Goal: Task Accomplishment & Management: Manage account settings

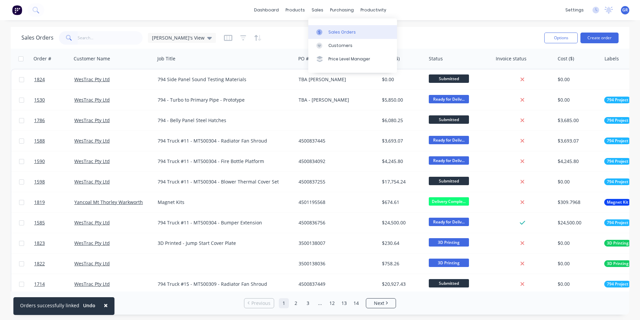
click at [335, 29] on div "Sales Orders" at bounding box center [342, 32] width 27 height 6
click at [337, 30] on div "Sales Orders" at bounding box center [342, 32] width 27 height 6
click at [88, 33] on input "text" at bounding box center [110, 37] width 65 height 13
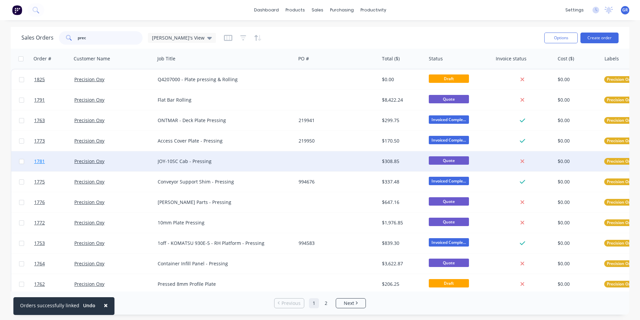
type input "prec"
click at [41, 161] on span "1781" at bounding box center [39, 161] width 11 height 7
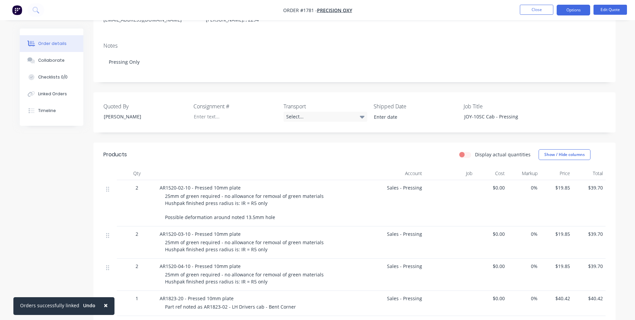
scroll to position [100, 0]
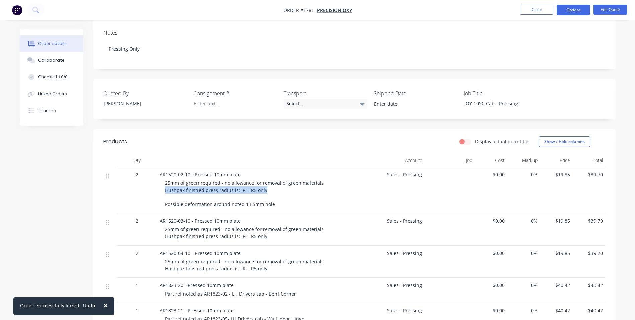
drag, startPoint x: 165, startPoint y: 190, endPoint x: 264, endPoint y: 189, distance: 99.2
click at [264, 189] on div "25mm of green required - no allowance for removal of green materials Hushpak fi…" at bounding box center [260, 193] width 190 height 28
copy span "Hushpak finished press radius is: IR = R5 only"
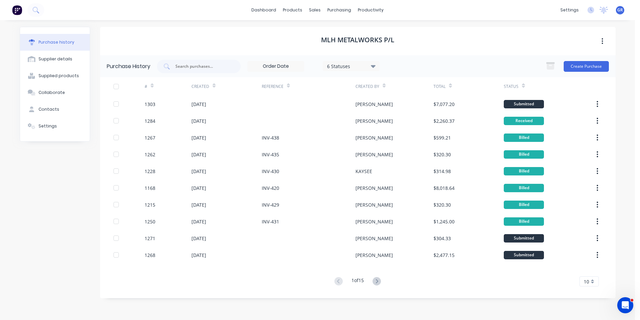
scroll to position [1, 0]
click at [336, 30] on div "Sales Orders" at bounding box center [339, 32] width 27 height 6
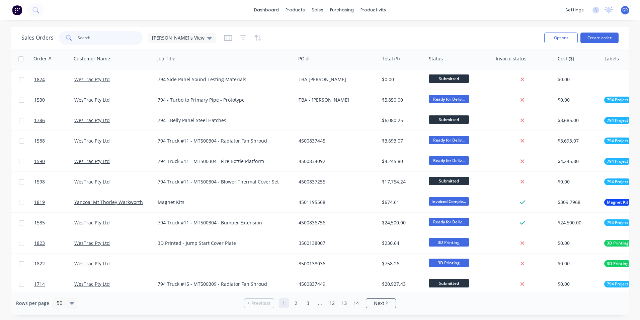
click at [92, 36] on input "text" at bounding box center [110, 37] width 65 height 13
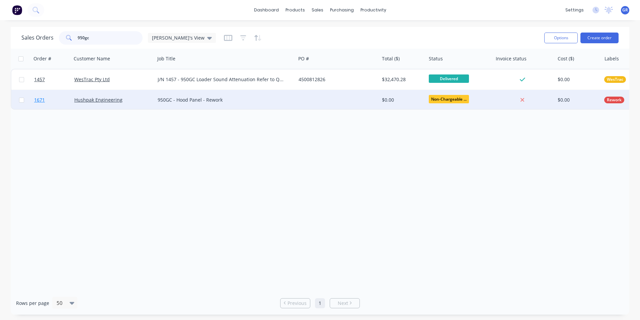
type input "950gc"
click at [41, 101] on span "1671" at bounding box center [39, 99] width 11 height 7
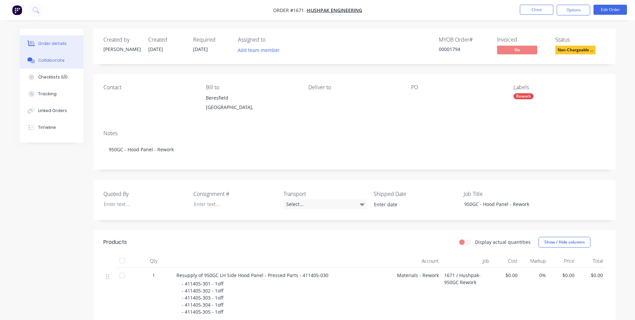
click at [54, 60] on div "Collaborate" at bounding box center [51, 60] width 26 height 6
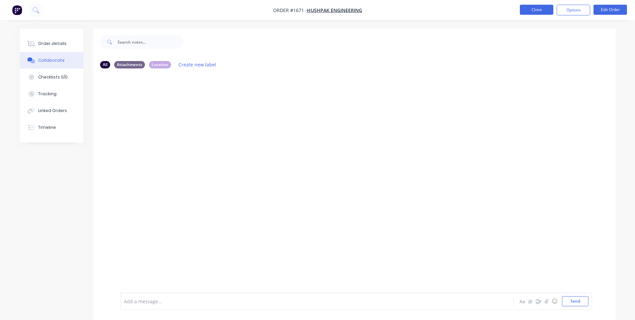
click at [537, 8] on button "Close" at bounding box center [536, 10] width 33 height 10
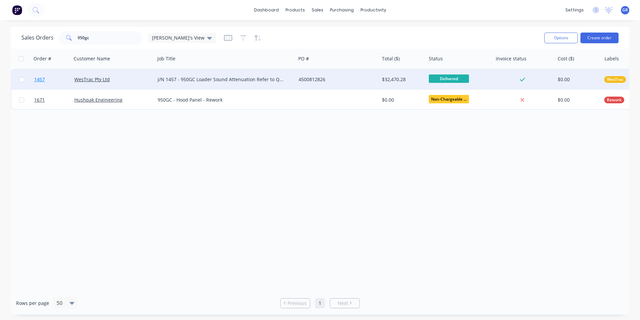
click at [44, 81] on span "1457" at bounding box center [39, 79] width 11 height 7
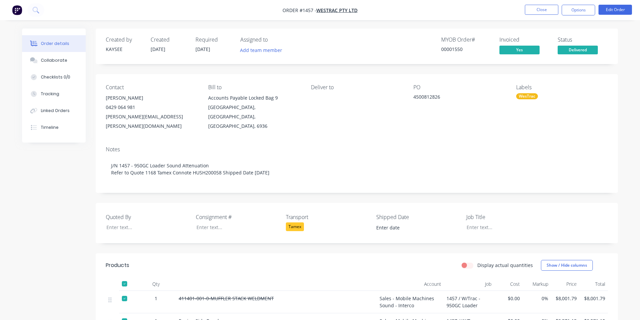
type input "31/07/2025"
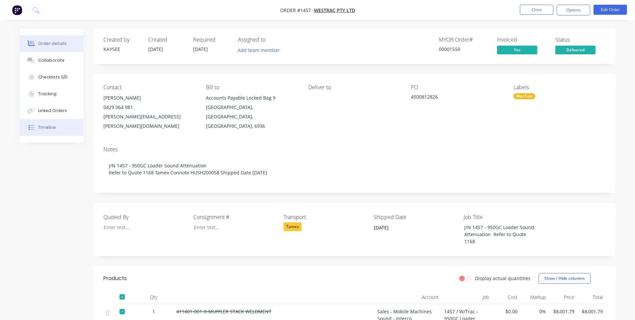
click at [49, 126] on div "Timeline" at bounding box center [47, 127] width 18 height 6
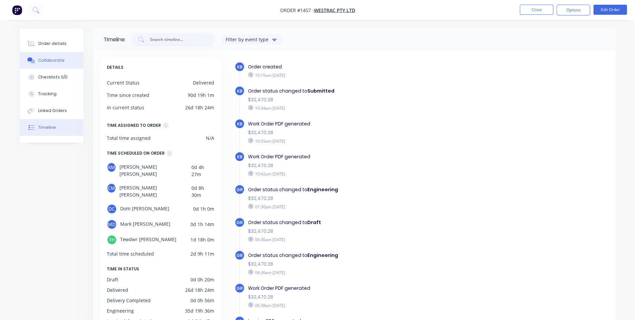
click at [51, 59] on div "Collaborate" at bounding box center [51, 60] width 26 height 6
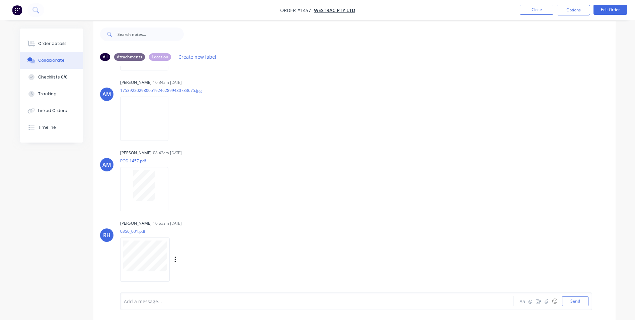
scroll to position [10, 0]
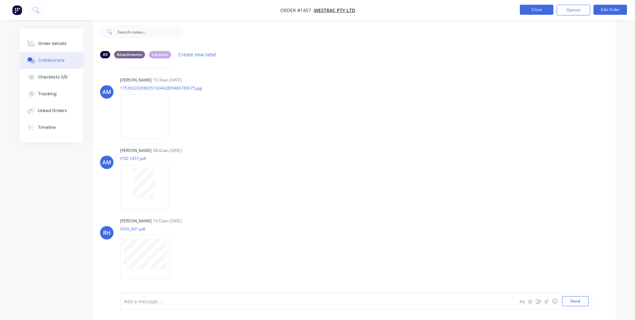
click at [529, 13] on button "Close" at bounding box center [536, 10] width 33 height 10
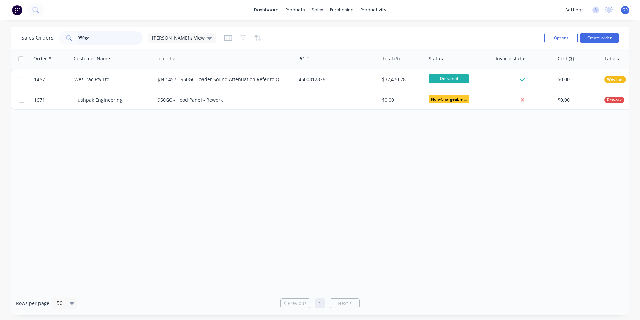
drag, startPoint x: 91, startPoint y: 37, endPoint x: 66, endPoint y: 37, distance: 25.1
click at [66, 37] on div "950gc" at bounding box center [101, 37] width 84 height 13
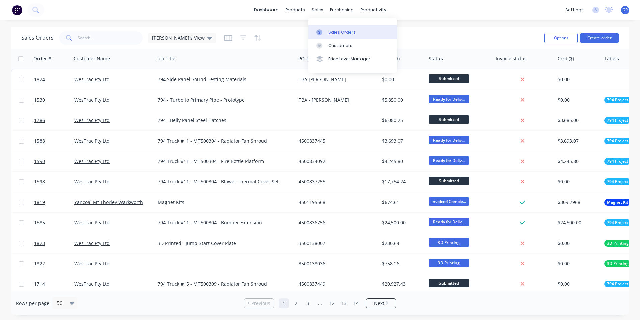
click at [345, 33] on div "Sales Orders" at bounding box center [342, 32] width 27 height 6
click at [608, 37] on button "Create order" at bounding box center [600, 37] width 38 height 11
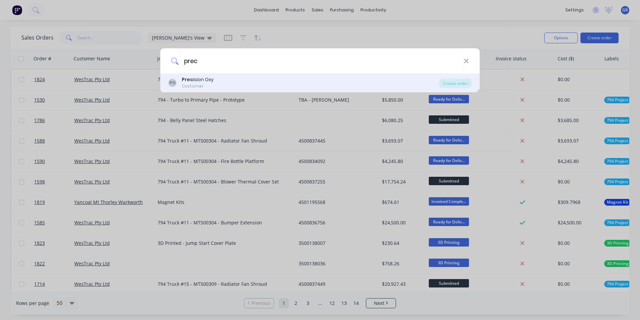
type input "prec"
click at [203, 78] on div "Prec ision Oxy" at bounding box center [198, 79] width 32 height 7
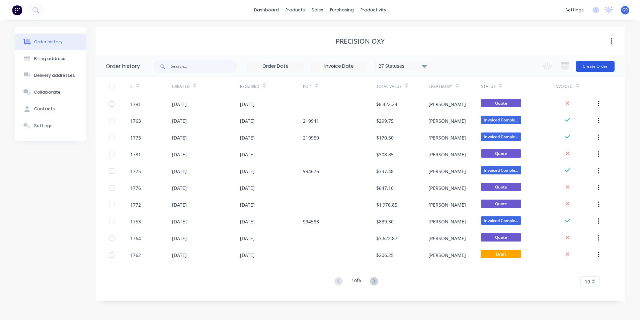
click at [590, 64] on button "Create Order" at bounding box center [595, 66] width 39 height 11
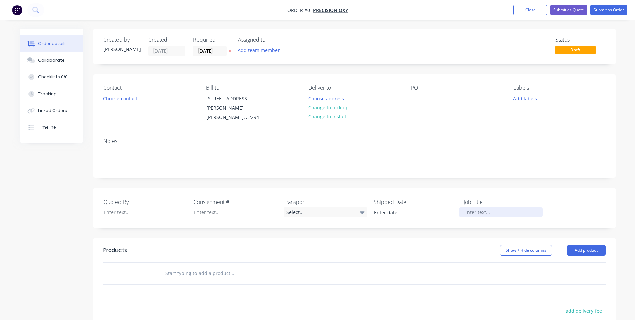
click at [475, 207] on div at bounding box center [501, 212] width 84 height 10
paste div
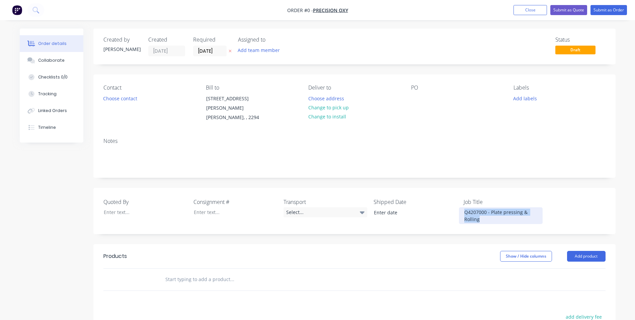
drag, startPoint x: 482, startPoint y: 212, endPoint x: 453, endPoint y: 205, distance: 29.5
click at [453, 205] on div "Quoted By Consignment # Transport Select... Shipped Date Job Title Q4207000 - P…" at bounding box center [354, 211] width 522 height 46
copy div "Q4207000 - Plate pressing & Rolling"
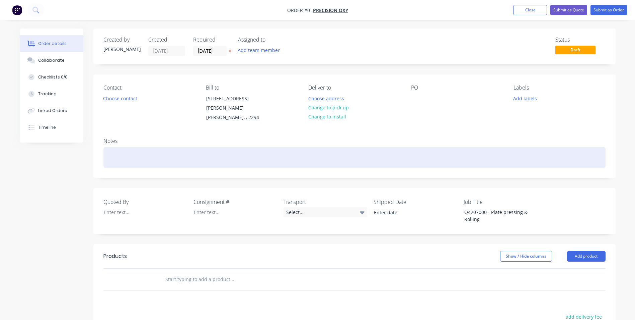
click at [109, 145] on div "Order details Collaborate Checklists 0/0 Tracking Linked Orders Timeline Order …" at bounding box center [318, 244] width 610 height 433
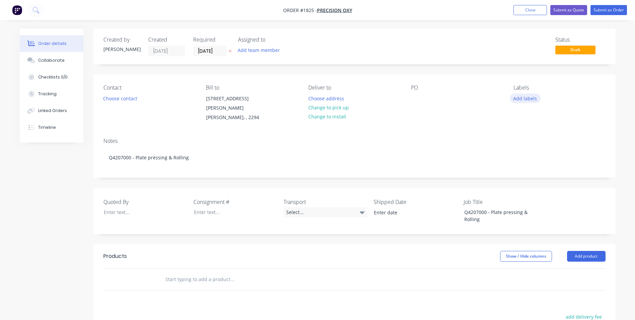
click at [531, 99] on button "Add labels" at bounding box center [525, 97] width 31 height 9
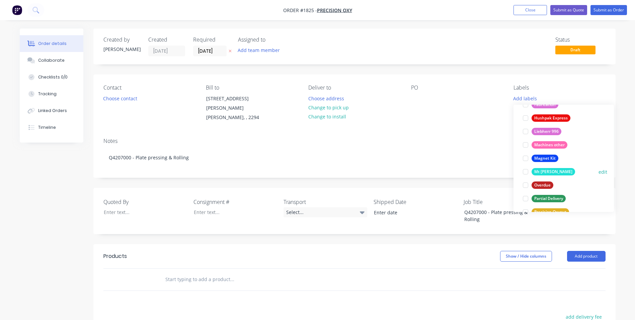
scroll to position [368, 0]
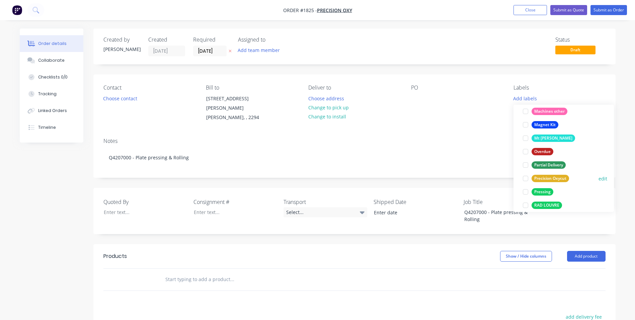
click at [545, 176] on div "Precision Oxycut" at bounding box center [551, 177] width 38 height 7
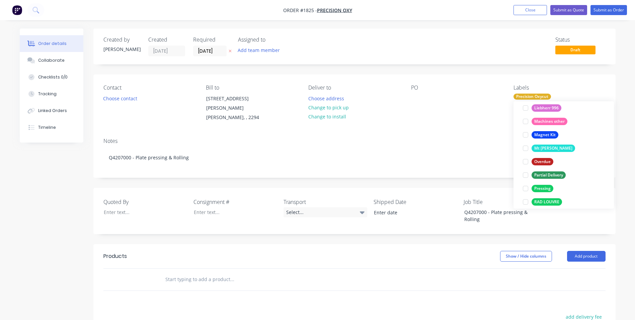
scroll to position [402, 0]
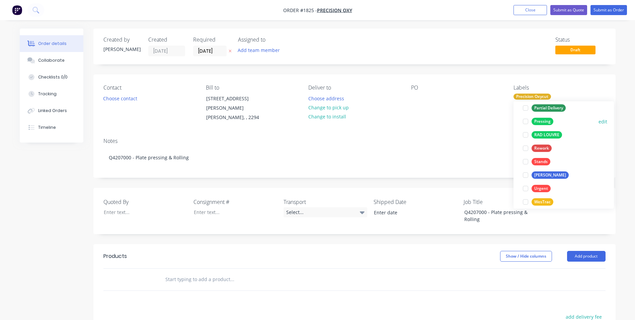
click at [544, 121] on div "Pressing" at bounding box center [543, 121] width 22 height 7
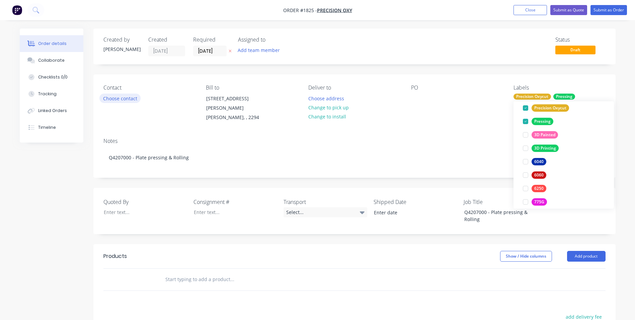
click at [129, 98] on button "Choose contact" at bounding box center [119, 97] width 41 height 9
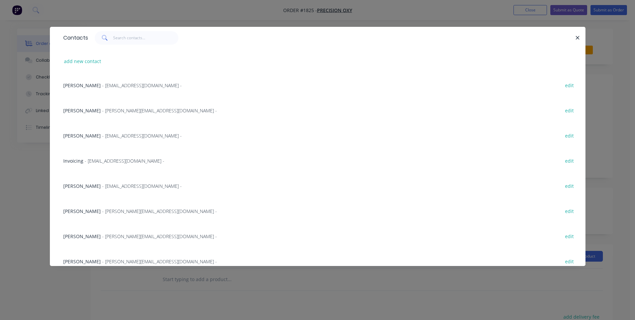
scroll to position [167, 0]
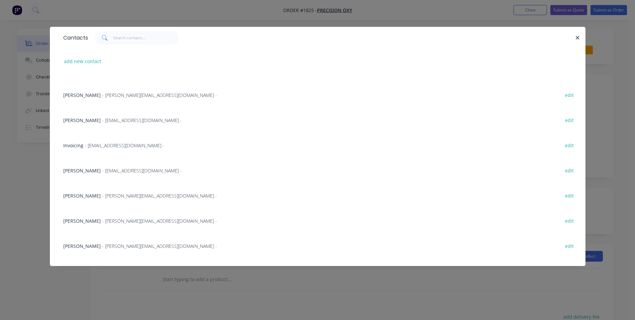
click at [82, 221] on span "Hany Ghobrial" at bounding box center [82, 220] width 38 height 6
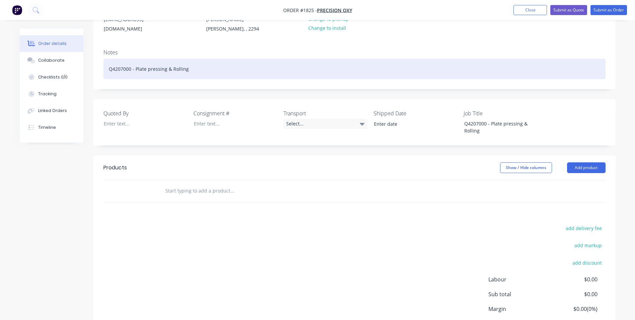
scroll to position [100, 0]
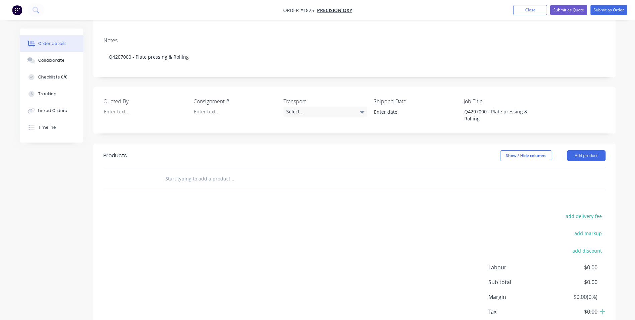
click at [190, 172] on input "text" at bounding box center [232, 178] width 134 height 13
paste input "R502407"
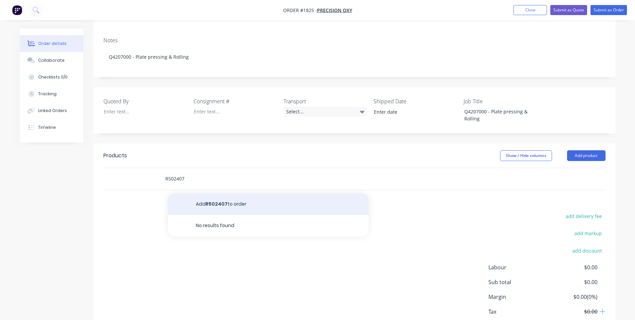
type input "R502407"
click at [215, 194] on button "Add R502407 to order" at bounding box center [268, 203] width 201 height 21
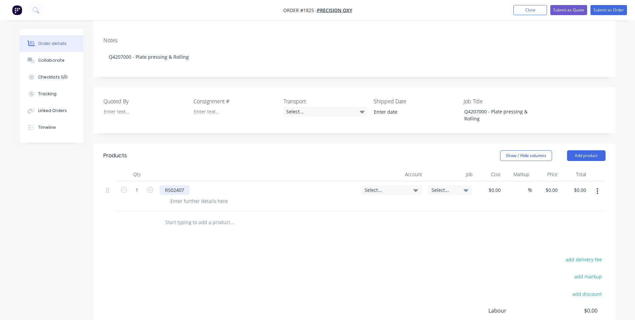
click at [185, 185] on div "R502407" at bounding box center [175, 190] width 30 height 10
drag, startPoint x: 209, startPoint y: 184, endPoint x: 235, endPoint y: 184, distance: 26.1
click at [209, 185] on div "R502407 - Item 13 -" at bounding box center [187, 190] width 54 height 10
click at [381, 185] on div "Select..." at bounding box center [392, 190] width 62 height 10
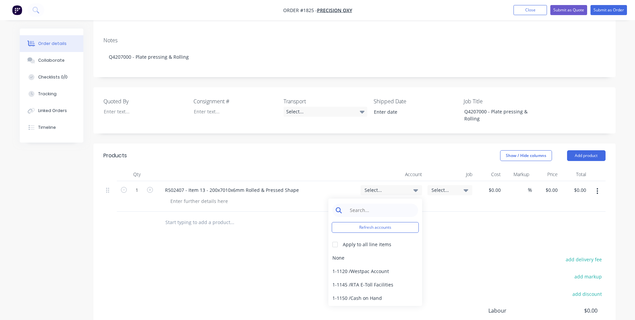
click at [370, 203] on input at bounding box center [380, 209] width 69 height 13
type input "press"
click at [376, 251] on div "4-1400 / Sales - Pressing" at bounding box center [376, 257] width 94 height 13
click at [442, 186] on span "Select..." at bounding box center [444, 189] width 25 height 7
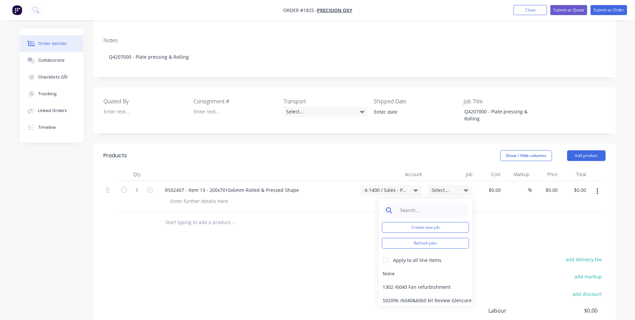
click at [422, 203] on input at bounding box center [431, 209] width 69 height 13
click at [427, 222] on button "Create new job" at bounding box center [425, 227] width 87 height 11
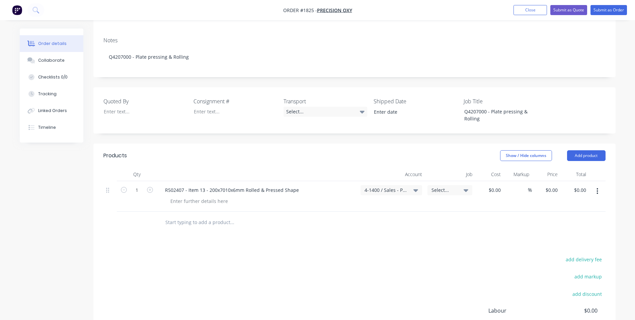
click at [489, 198] on div "$0.00 $0.00" at bounding box center [489, 196] width 28 height 30
click at [598, 188] on icon "button" at bounding box center [597, 191] width 1 height 6
click at [563, 217] on div "Duplicate" at bounding box center [574, 222] width 52 height 10
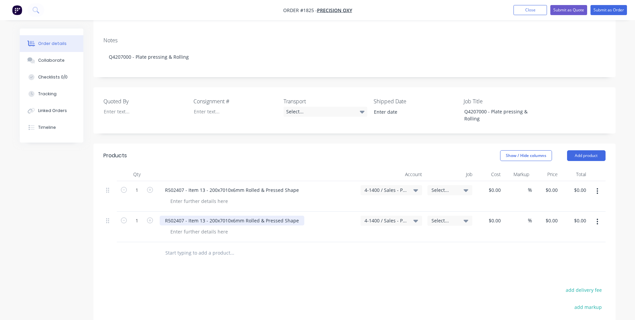
click at [203, 215] on div "R502407 - Item 13 - 200x7010x6mm Rolled & Pressed Shape" at bounding box center [232, 220] width 145 height 10
click at [209, 215] on div "R502407 - Item 14 - 200x7010x6mm Rolled & Pressed Shape" at bounding box center [232, 220] width 145 height 10
drag, startPoint x: 266, startPoint y: 213, endPoint x: 248, endPoint y: 212, distance: 18.8
click at [248, 215] on div "R502407 - Item 14 - 120x3685x12mm Rolled & Pressed Shape" at bounding box center [233, 220] width 147 height 10
click at [150, 217] on icon "button" at bounding box center [150, 220] width 6 height 6
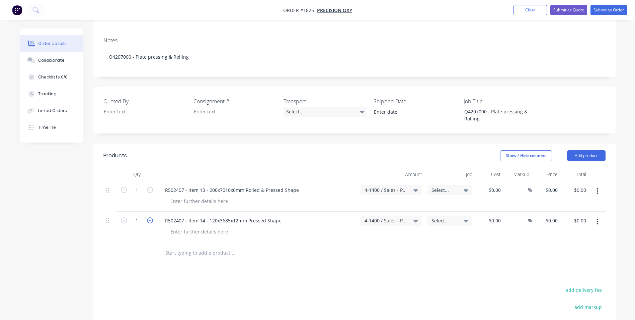
type input "2"
click at [597, 215] on button "button" at bounding box center [598, 221] width 16 height 12
click at [568, 248] on div "Duplicate" at bounding box center [574, 253] width 52 height 10
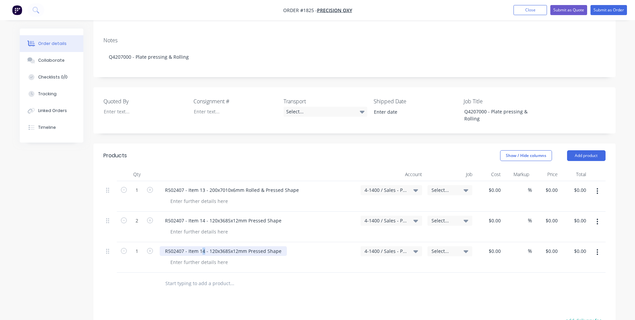
click at [202, 246] on div "R502407 - Item 14 - 120x3685x12mm Pressed Shape" at bounding box center [223, 251] width 127 height 10
drag, startPoint x: 281, startPoint y: 243, endPoint x: 243, endPoint y: 243, distance: 38.2
click at [243, 246] on div "R502407 - Item 17 - 120x3685x12mm Pressed Shape" at bounding box center [223, 251] width 127 height 10
click at [252, 246] on div "R502407 - Item 17 - 120x3685x12mm Pressed Shape" at bounding box center [223, 251] width 127 height 10
drag, startPoint x: 247, startPoint y: 243, endPoint x: 209, endPoint y: 246, distance: 37.6
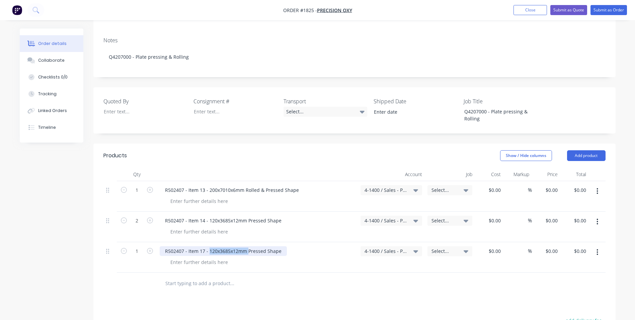
click at [209, 246] on div "R502407 - Item 17 - 120x3685x12mm Pressed Shape" at bounding box center [223, 251] width 127 height 10
click at [231, 246] on div "R502407 - Item 17 - 560x(585)xPressed Shape" at bounding box center [216, 251] width 112 height 10
click at [205, 257] on div at bounding box center [199, 262] width 68 height 10
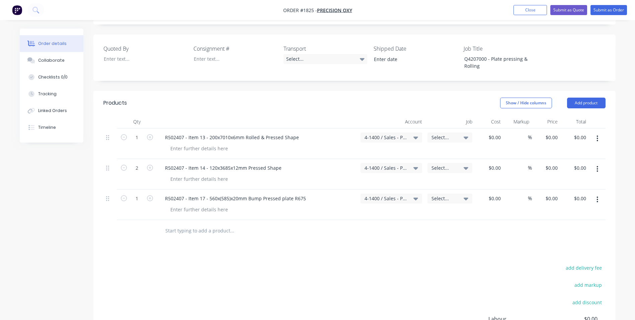
scroll to position [138, 0]
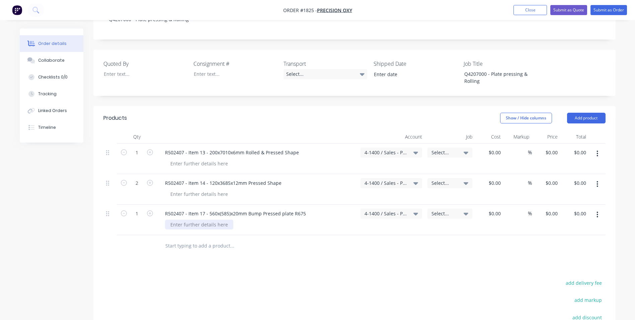
click at [205, 219] on div at bounding box center [199, 224] width 68 height 10
click at [150, 210] on icon "button" at bounding box center [150, 213] width 6 height 6
type input "2"
click at [598, 211] on icon "button" at bounding box center [597, 214] width 1 height 6
click at [570, 240] on div "Duplicate" at bounding box center [574, 245] width 52 height 10
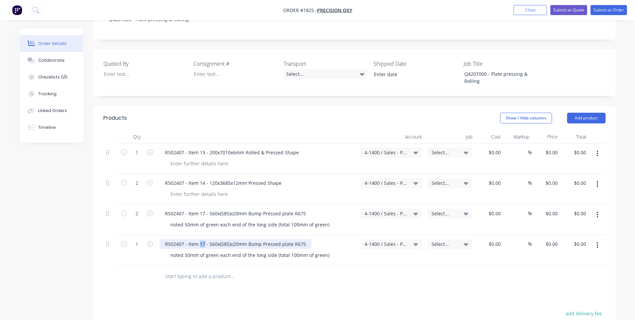
drag, startPoint x: 205, startPoint y: 236, endPoint x: 200, endPoint y: 236, distance: 5.4
click at [200, 239] on div "R502407 - Item 17 - 560x(585)x20mm Bump Pressed plate R675" at bounding box center [236, 244] width 152 height 10
drag, startPoint x: 207, startPoint y: 235, endPoint x: 258, endPoint y: 235, distance: 51.6
click at [258, 239] on div "R502407 - Item 6 - 560x(585)x20mm Bump Pressed plate R675" at bounding box center [234, 244] width 149 height 10
drag, startPoint x: 329, startPoint y: 249, endPoint x: 166, endPoint y: 247, distance: 162.5
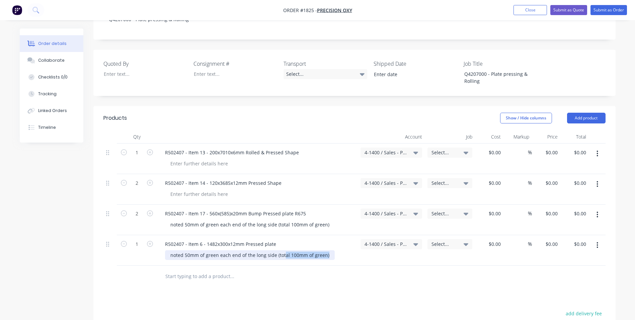
click at [165, 250] on div "noted 50mm of green each end of the long side (total 100mm of green)" at bounding box center [250, 255] width 170 height 10
click at [213, 250] on div "noted 50mm of green each end of the long side (total 100mm of green)" at bounding box center [250, 255] width 170 height 10
drag, startPoint x: 327, startPoint y: 247, endPoint x: 163, endPoint y: 245, distance: 163.5
click at [163, 245] on div "R502407 - Item 6 - 1482x300x12mm Pressed plate noted 50mm of green each end of …" at bounding box center [257, 250] width 201 height 30
click at [199, 250] on div at bounding box center [199, 255] width 68 height 10
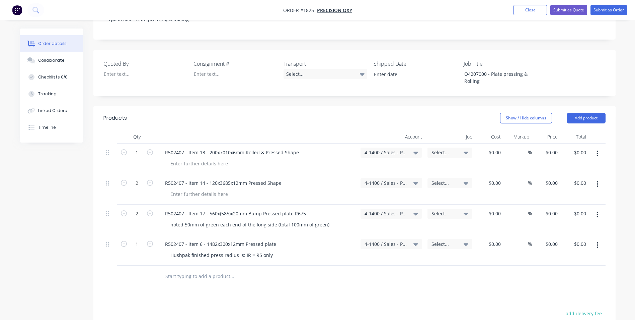
click at [599, 241] on icon "button" at bounding box center [598, 244] width 2 height 7
click at [566, 271] on div "Duplicate" at bounding box center [574, 276] width 52 height 10
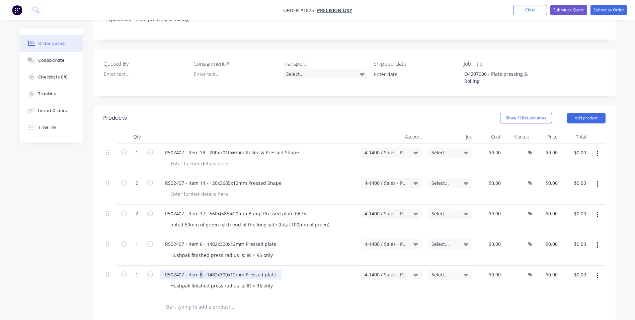
click at [200, 269] on div "R502407 - Item 6 - 1482x300x12mm Pressed plate" at bounding box center [221, 274] width 122 height 10
click at [598, 272] on icon "button" at bounding box center [598, 275] width 2 height 7
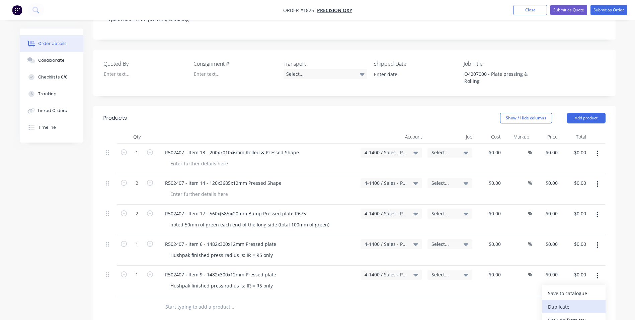
click at [563, 301] on div "Duplicate" at bounding box center [574, 306] width 52 height 10
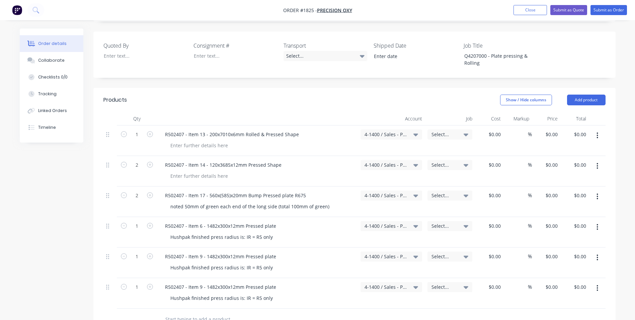
scroll to position [171, 0]
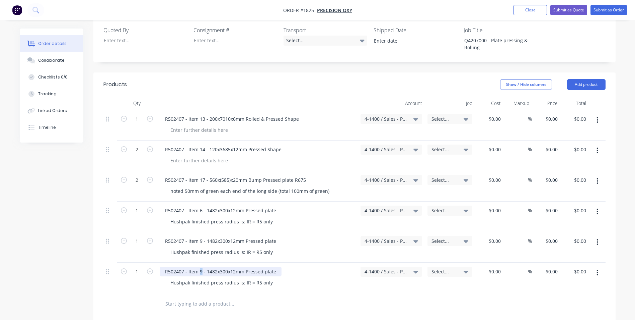
click at [200, 266] on div "R502407 - Item 9 - 1482x300x12mm Pressed plate" at bounding box center [221, 271] width 122 height 10
click at [210, 266] on div "R502407 - Item 10 - 1482x300x12mm Pressed plate" at bounding box center [222, 271] width 125 height 10
drag, startPoint x: 219, startPoint y: 263, endPoint x: 226, endPoint y: 264, distance: 7.4
click at [226, 266] on div "R502407 - Item 10 - 120x300x12mm Pressed plate" at bounding box center [221, 271] width 122 height 10
drag, startPoint x: 201, startPoint y: 263, endPoint x: 210, endPoint y: 263, distance: 8.7
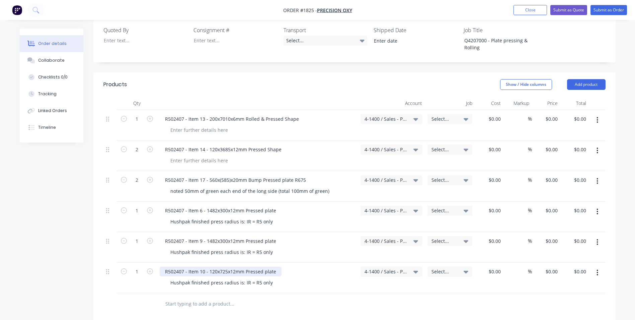
click at [201, 266] on div "R502407 - Item 10 - 120x725x12mm Pressed plate" at bounding box center [221, 271] width 122 height 10
click at [302, 297] on div at bounding box center [260, 303] width 201 height 13
click at [151, 268] on icon "button" at bounding box center [150, 271] width 6 height 6
type input "2"
click at [550, 112] on div "0 $0.00" at bounding box center [546, 125] width 28 height 30
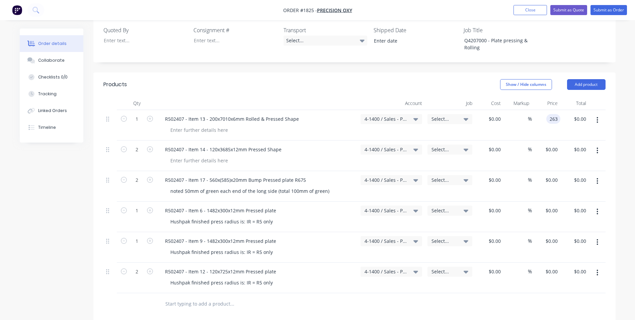
type input "$263.00"
click at [558, 122] on div "$263.00 $263.00" at bounding box center [546, 125] width 28 height 30
click at [551, 114] on input "263" at bounding box center [550, 119] width 21 height 10
type input "$348.00"
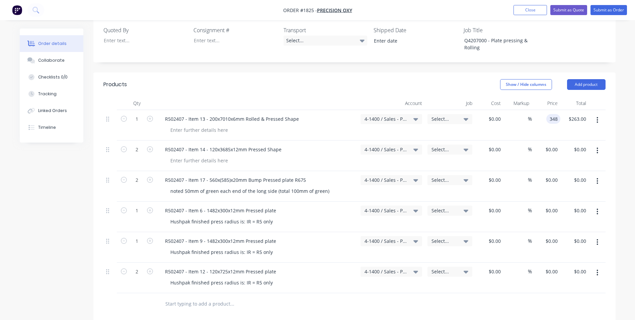
type input "$348.00"
click at [548, 123] on div "$348.00 348" at bounding box center [546, 125] width 28 height 30
click at [551, 144] on div "0 $0.00" at bounding box center [552, 149] width 18 height 10
click at [554, 144] on input "0" at bounding box center [552, 149] width 15 height 10
type input "$222.17"
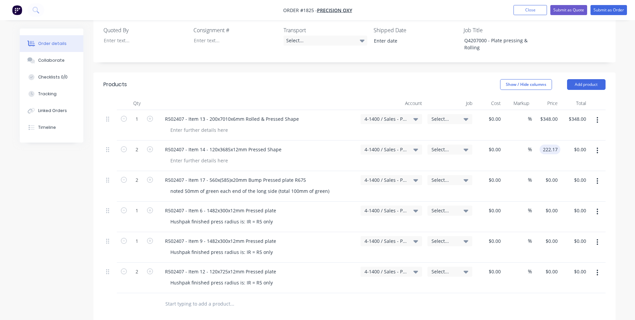
type input "$444.34"
type input "$222.17"
click at [555, 175] on input "0" at bounding box center [552, 180] width 15 height 10
type input "$132.51"
type input "$265.02"
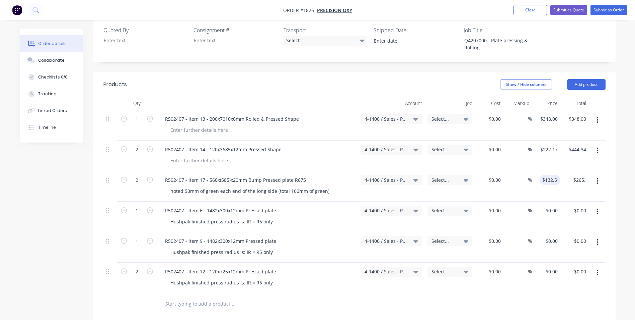
click at [549, 187] on div "$132.51 132.51" at bounding box center [546, 186] width 28 height 30
click at [550, 175] on input "132.51" at bounding box center [550, 180] width 21 height 10
type input "$107.17"
type input "$214.34"
click at [558, 185] on div "$107.17 107.17" at bounding box center [546, 186] width 28 height 30
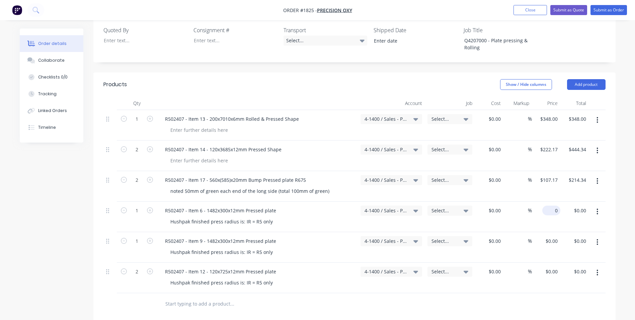
click at [551, 205] on div "0 $0.00" at bounding box center [552, 210] width 18 height 10
type input "$57.17"
click at [554, 236] on input "0" at bounding box center [552, 241] width 15 height 10
type input "$57.17"
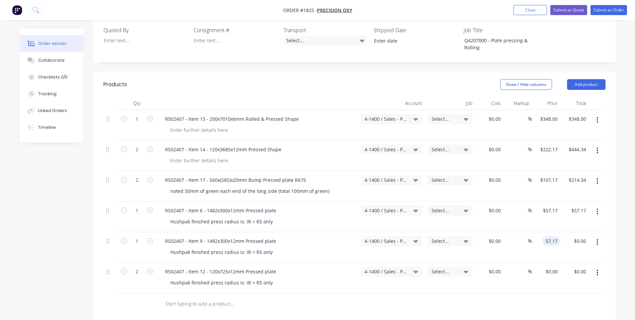
type input "$57.17"
click at [562, 244] on div "$57.17 $57.17" at bounding box center [575, 247] width 28 height 30
click at [246, 266] on div "R502407 - Item 12 - 120x725x12mm Pressed plate" at bounding box center [221, 271] width 122 height 10
click at [276, 266] on div "R502407 - Item 12 - 120x725x12mm Pressed plate" at bounding box center [221, 271] width 122 height 10
drag, startPoint x: 271, startPoint y: 274, endPoint x: 166, endPoint y: 273, distance: 105.2
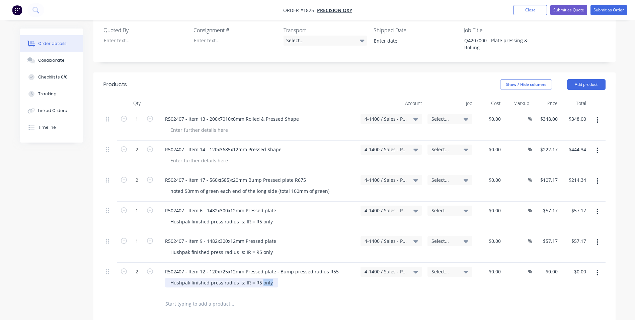
click at [166, 277] on div "Hushpak finished press radius is: IR = R5 only" at bounding box center [221, 282] width 113 height 10
click at [247, 277] on div "Hushpak finished press radius is: IR = R5 only" at bounding box center [221, 282] width 113 height 10
drag, startPoint x: 270, startPoint y: 276, endPoint x: 166, endPoint y: 277, distance: 103.8
click at [166, 277] on div "Hushpak finished press radius is: IR = R5 only" at bounding box center [221, 282] width 113 height 10
click at [553, 266] on input "0" at bounding box center [552, 271] width 15 height 10
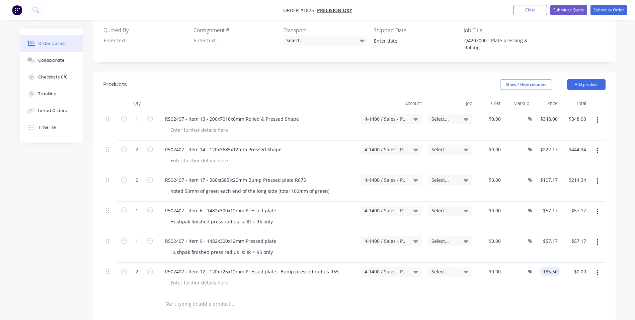
type input "$135.50"
type input "$271.00"
click at [542, 293] on div at bounding box center [354, 304] width 502 height 22
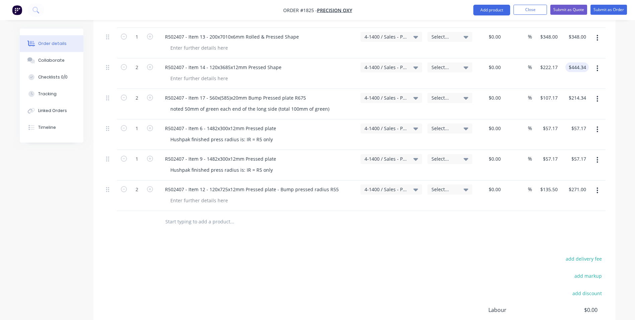
scroll to position [238, 0]
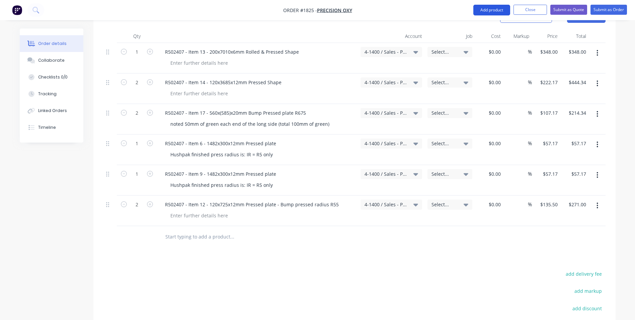
click at [493, 9] on button "Add product" at bounding box center [492, 10] width 37 height 11
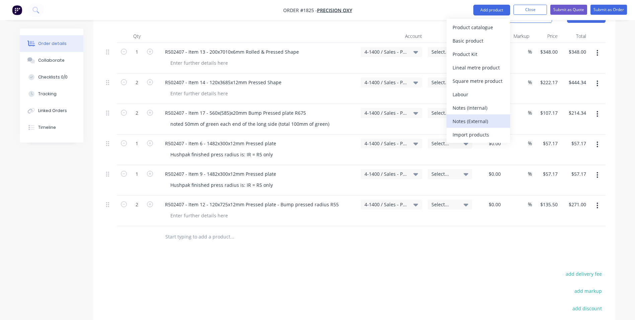
click at [475, 122] on div "Notes (External)" at bounding box center [479, 121] width 52 height 10
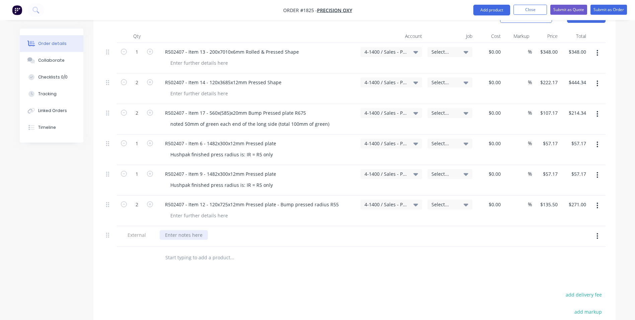
click at [185, 230] on div at bounding box center [184, 235] width 48 height 10
paste div
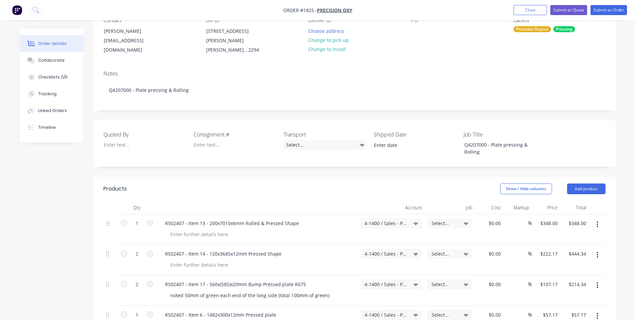
scroll to position [38, 0]
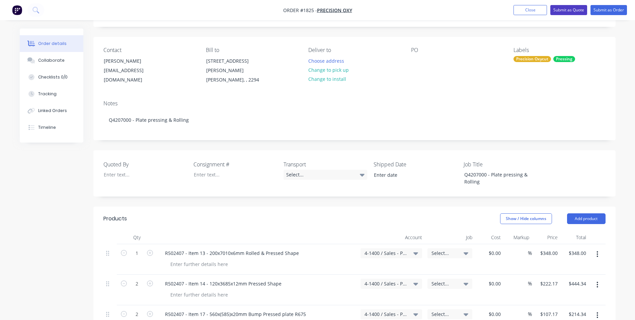
click at [575, 10] on button "Submit as Quote" at bounding box center [569, 10] width 37 height 10
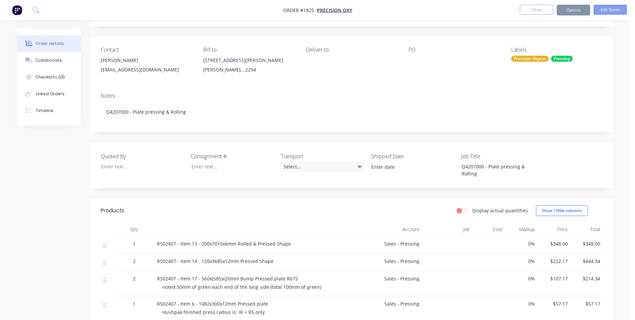
scroll to position [0, 0]
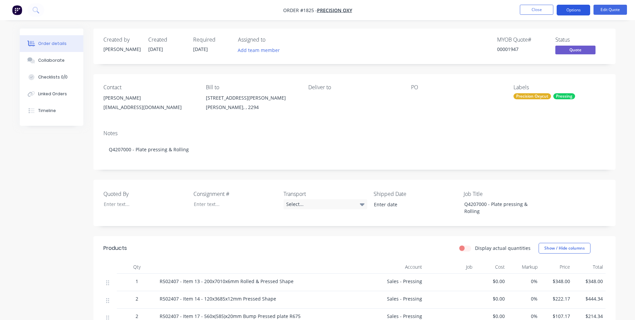
click at [578, 9] on button "Options" at bounding box center [573, 10] width 33 height 11
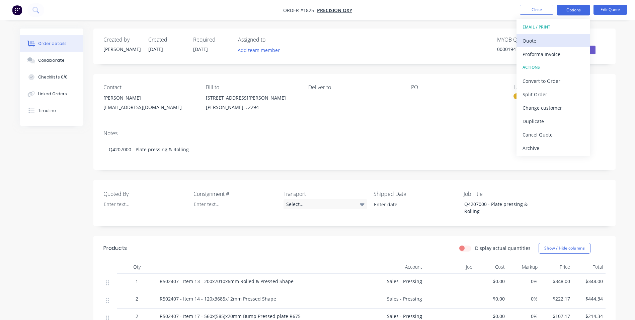
click at [535, 39] on div "Quote" at bounding box center [554, 41] width 62 height 10
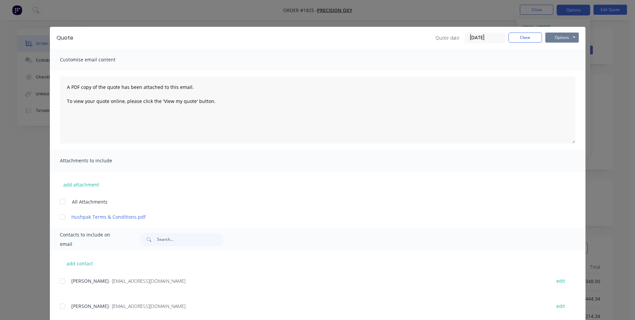
click at [563, 38] on button "Options" at bounding box center [562, 37] width 33 height 10
click at [560, 59] on button "Print" at bounding box center [567, 60] width 43 height 11
click at [531, 38] on button "Close" at bounding box center [525, 37] width 33 height 10
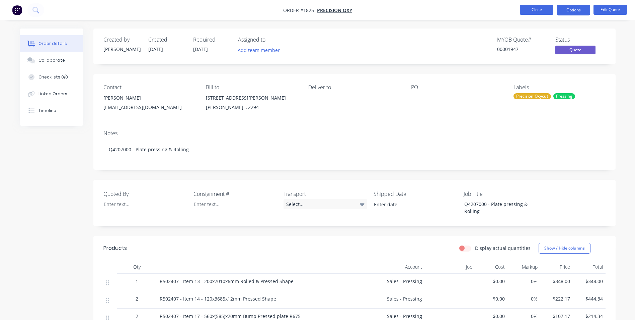
click at [540, 12] on button "Close" at bounding box center [536, 10] width 33 height 10
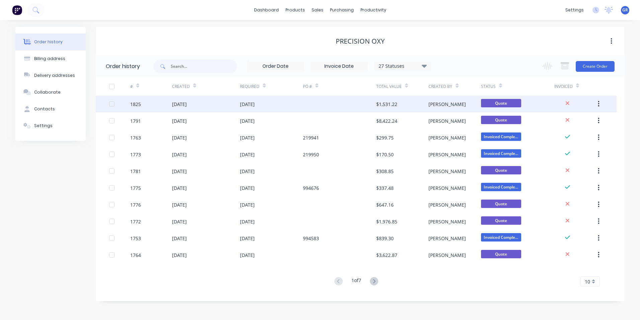
click at [139, 103] on div "1825" at bounding box center [135, 103] width 11 height 7
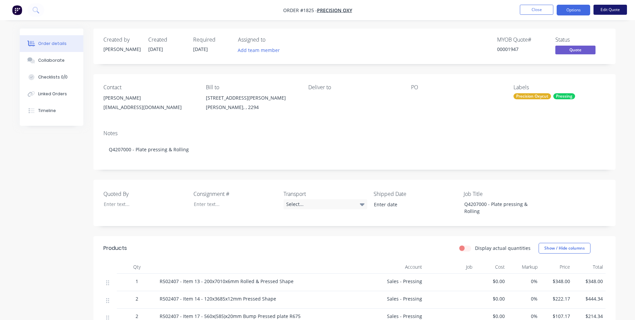
click at [613, 8] on button "Edit Quote" at bounding box center [610, 10] width 33 height 10
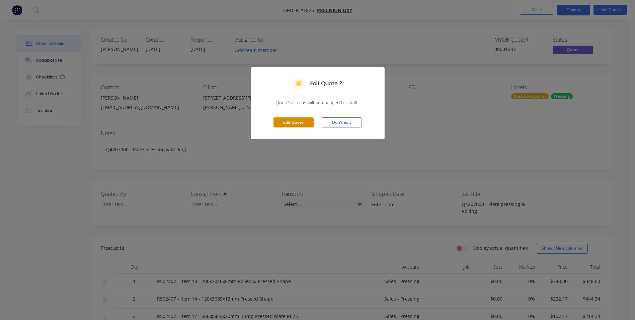
click at [294, 122] on button "Edit Quote" at bounding box center [294, 122] width 40 height 10
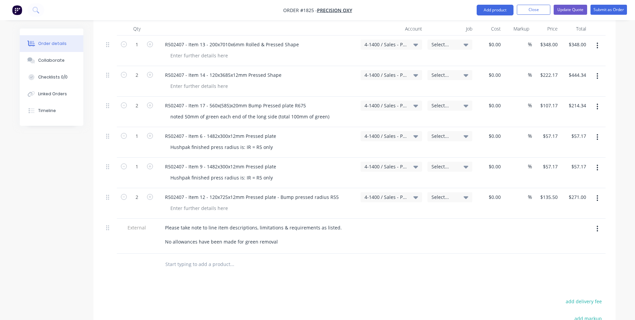
scroll to position [268, 0]
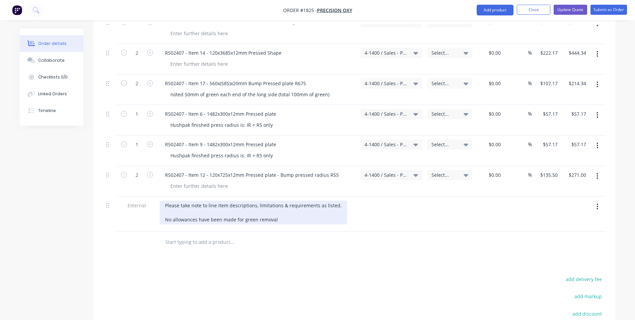
click at [169, 205] on div "Please take note to line item descriptions, limitations & requirements as liste…" at bounding box center [254, 212] width 188 height 24
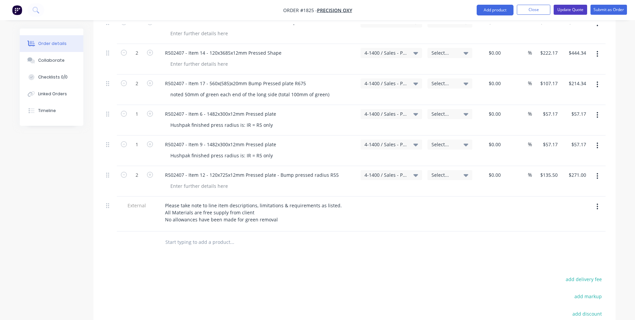
click at [572, 10] on button "Update Quote" at bounding box center [570, 10] width 33 height 10
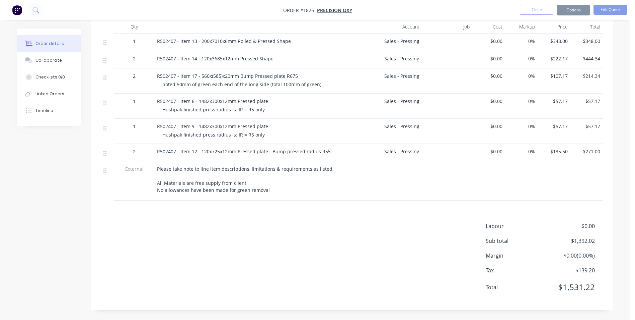
scroll to position [0, 0]
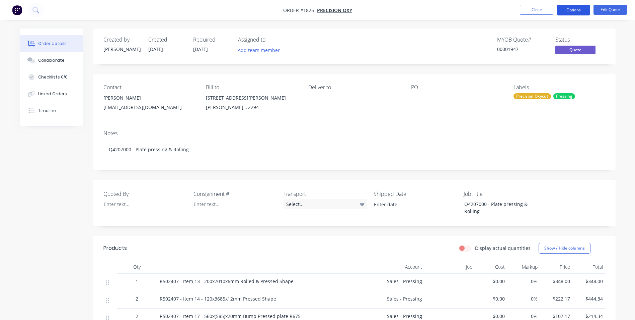
click at [575, 10] on button "Options" at bounding box center [573, 10] width 33 height 11
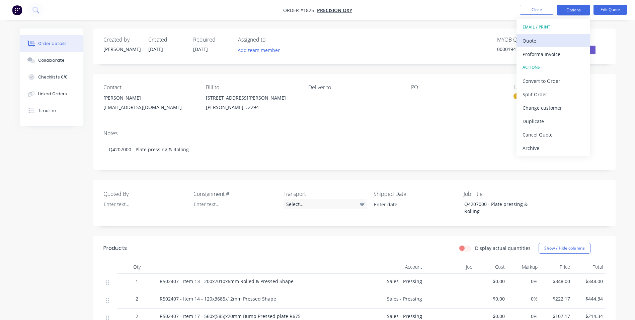
click at [539, 39] on div "Quote" at bounding box center [554, 41] width 62 height 10
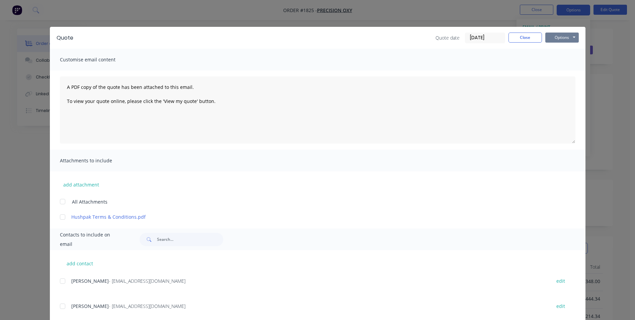
click at [562, 37] on button "Options" at bounding box center [562, 37] width 33 height 10
click at [561, 61] on button "Print" at bounding box center [567, 60] width 43 height 11
click at [517, 38] on button "Close" at bounding box center [525, 37] width 33 height 10
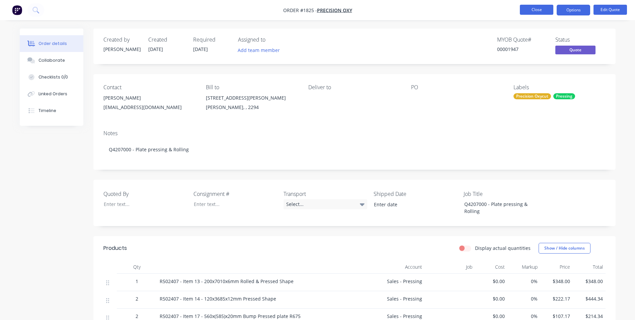
click at [534, 10] on button "Close" at bounding box center [536, 10] width 33 height 10
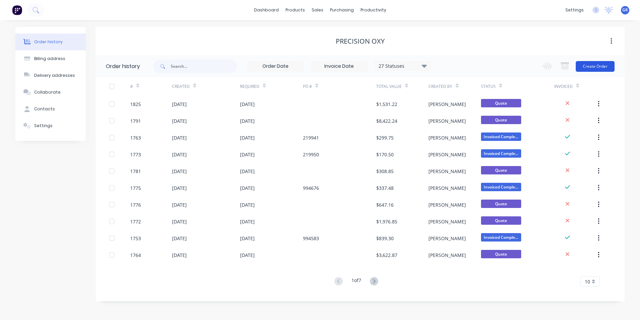
click at [598, 64] on button "Create Order" at bounding box center [595, 66] width 39 height 11
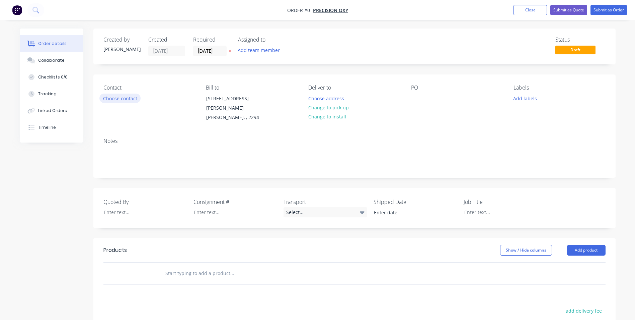
click at [128, 98] on button "Choose contact" at bounding box center [119, 97] width 41 height 9
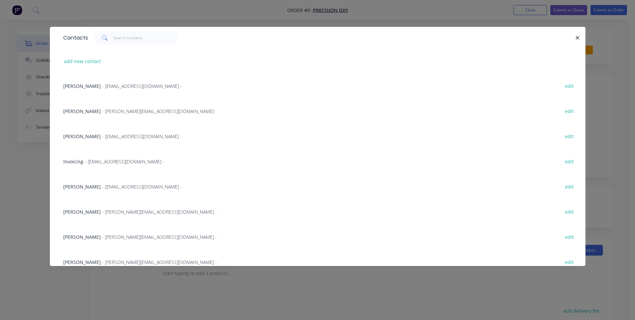
scroll to position [167, 0]
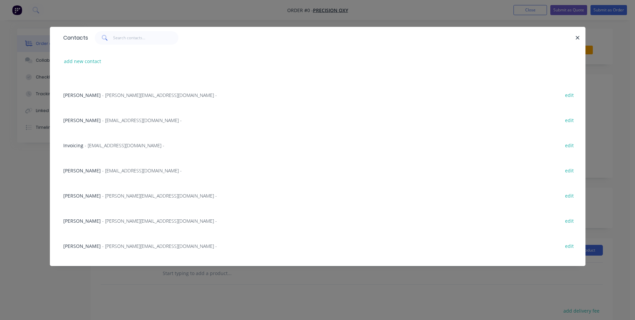
click at [84, 221] on span "Hany Ghobrial" at bounding box center [82, 220] width 38 height 6
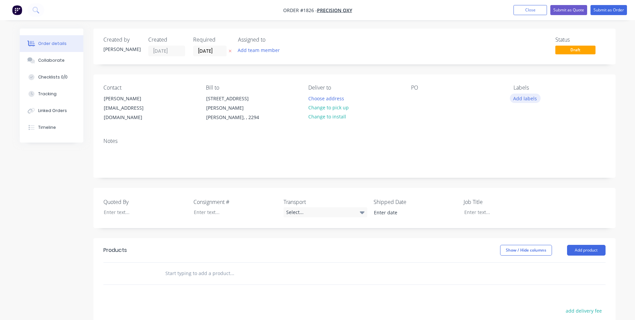
click at [520, 99] on button "Add labels" at bounding box center [525, 97] width 31 height 9
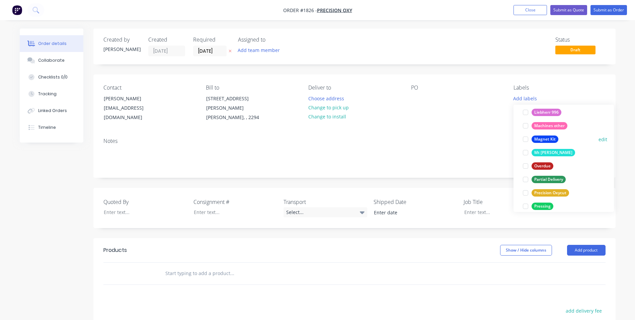
scroll to position [368, 0]
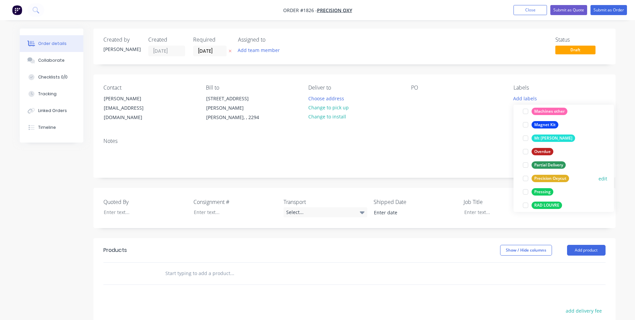
click at [550, 178] on div "Precision Oxycut" at bounding box center [551, 177] width 38 height 7
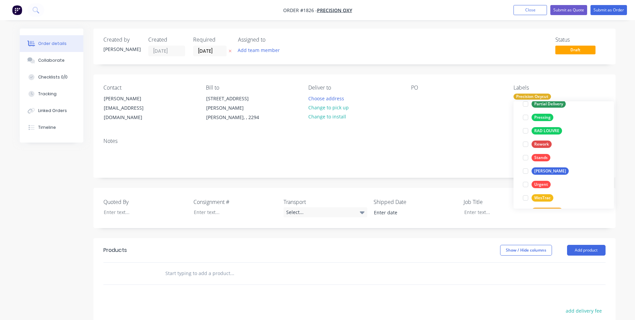
scroll to position [456, 0]
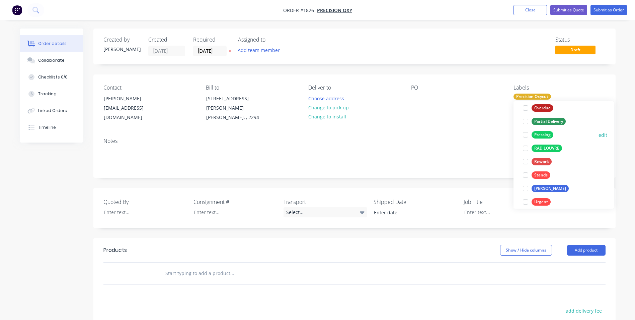
click at [544, 135] on div "Pressing" at bounding box center [543, 134] width 22 height 7
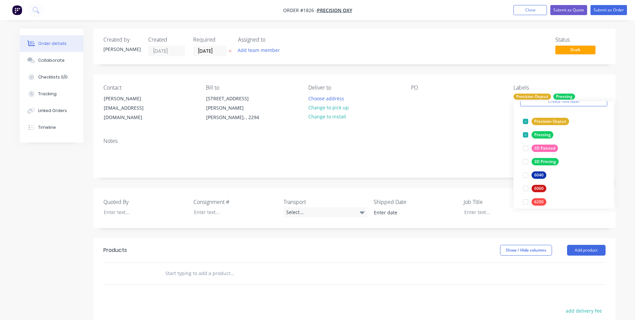
click at [480, 132] on div "Notes" at bounding box center [354, 154] width 522 height 45
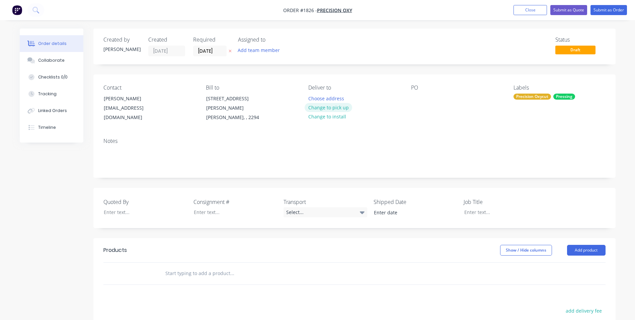
click at [331, 106] on button "Change to pick up" at bounding box center [329, 107] width 48 height 9
click at [474, 207] on div at bounding box center [501, 212] width 84 height 10
paste div
drag, startPoint x: 538, startPoint y: 203, endPoint x: 463, endPoint y: 205, distance: 75.1
click at [461, 207] on div "Q4207760 - Bump Pressing Plate" at bounding box center [501, 212] width 84 height 10
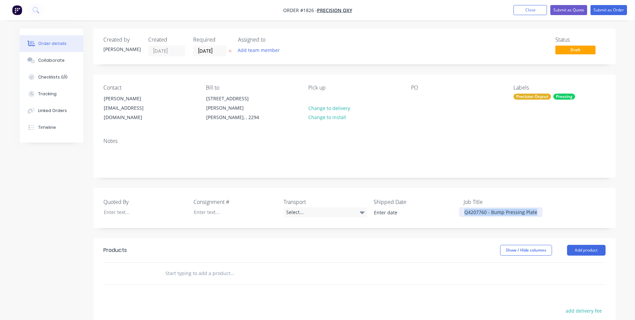
copy div "Q4207760 - Bump Pressing Plate"
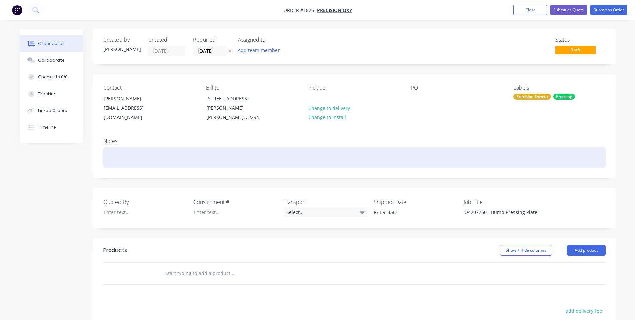
click at [109, 148] on div at bounding box center [354, 157] width 502 height 20
paste div
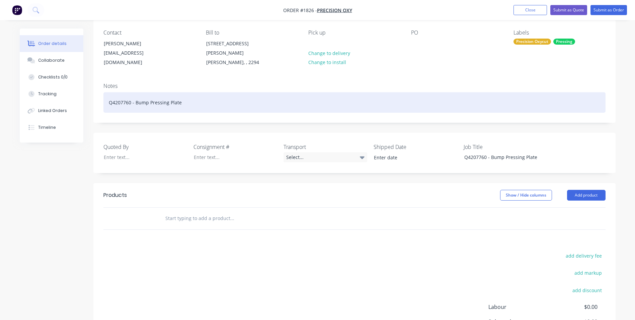
scroll to position [67, 0]
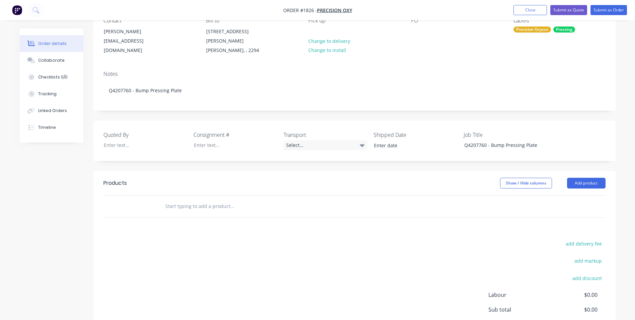
click at [178, 199] on input "text" at bounding box center [232, 205] width 134 height 13
click at [174, 199] on input "text" at bounding box center [232, 205] width 134 height 13
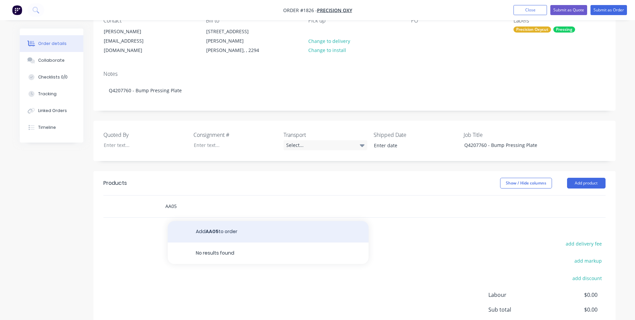
type input "AA05"
click at [231, 223] on button "Add AA05 to order" at bounding box center [268, 231] width 201 height 21
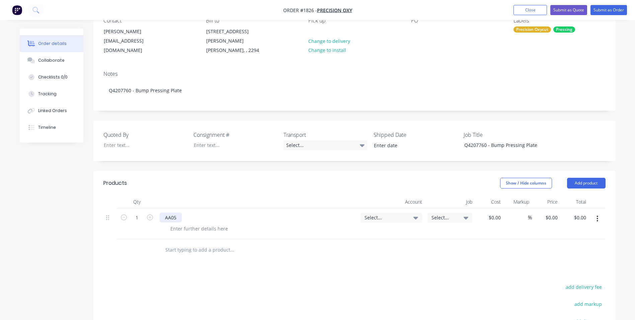
click at [179, 212] on div "AA05" at bounding box center [171, 217] width 22 height 10
click at [150, 214] on icon "button" at bounding box center [150, 217] width 6 height 6
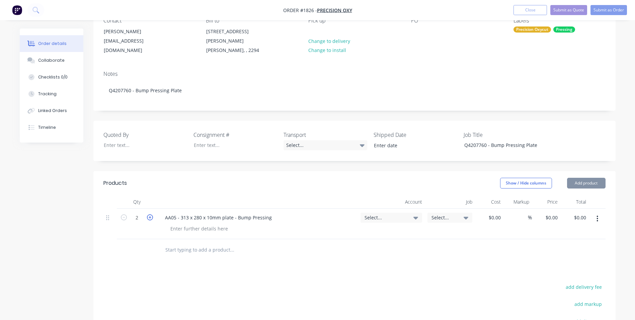
click at [150, 214] on icon "button" at bounding box center [150, 217] width 6 height 6
click at [151, 214] on icon "button" at bounding box center [150, 217] width 6 height 6
type input "4"
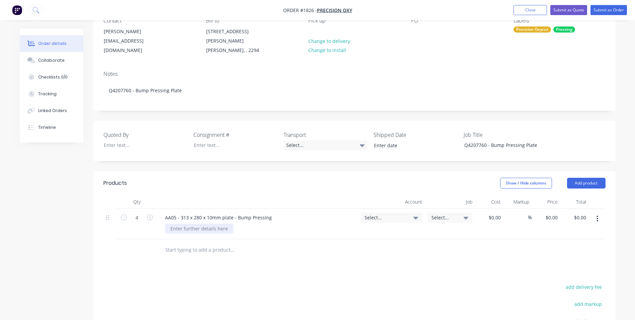
click at [175, 223] on div at bounding box center [199, 228] width 68 height 10
paste div
click at [375, 214] on span "Select..." at bounding box center [386, 217] width 42 height 7
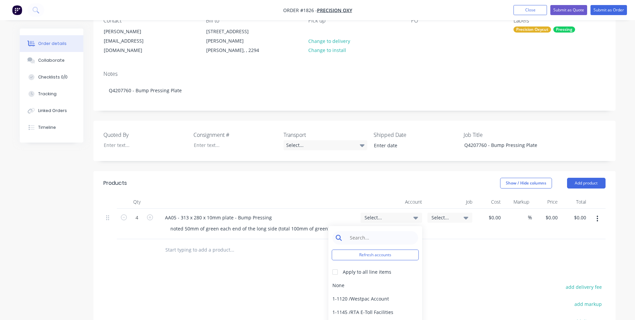
click at [362, 231] on input at bounding box center [380, 237] width 69 height 13
type input "press"
click at [375, 278] on div "4-1400 / Sales - Pressing" at bounding box center [376, 284] width 94 height 13
click at [556, 212] on input "0" at bounding box center [552, 217] width 15 height 10
type input "$101.67"
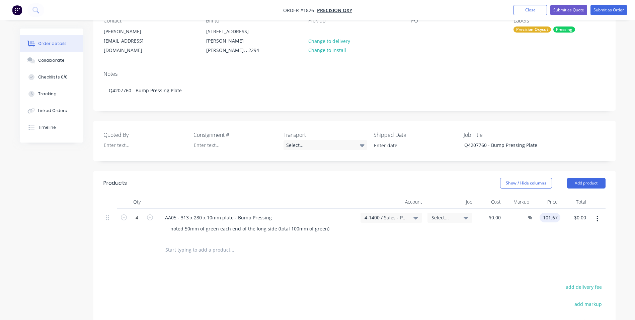
type input "$406.68"
click at [556, 240] on div at bounding box center [354, 250] width 502 height 22
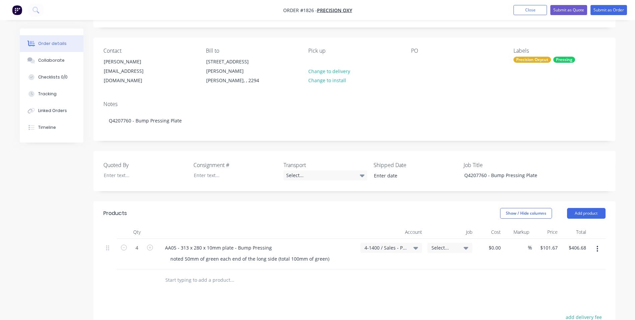
scroll to position [0, 0]
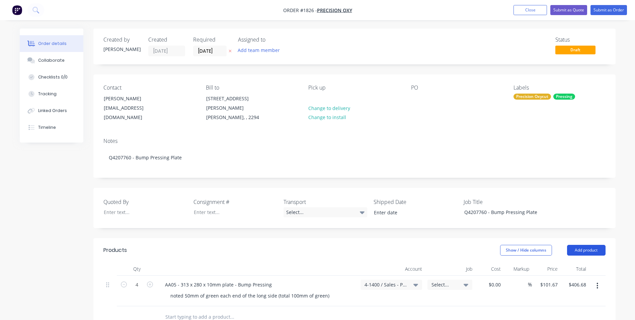
click at [586, 244] on button "Add product" at bounding box center [586, 249] width 39 height 11
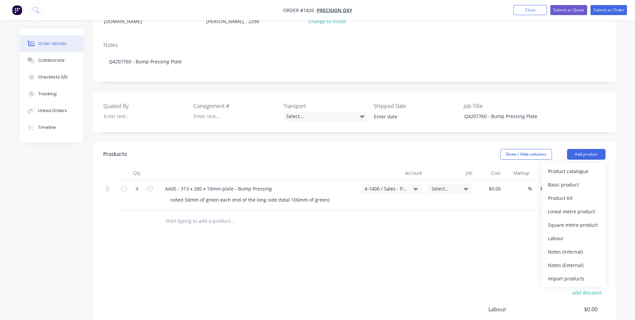
scroll to position [100, 0]
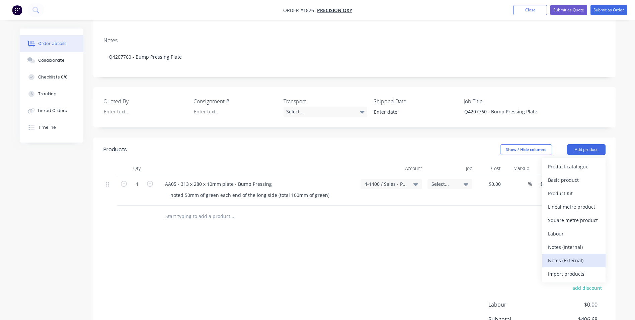
click at [570, 255] on div "Notes (External)" at bounding box center [574, 260] width 52 height 10
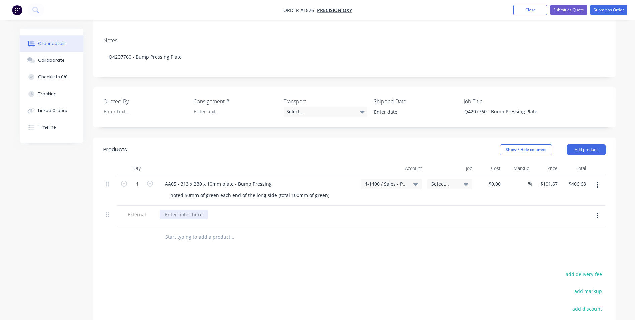
paste div
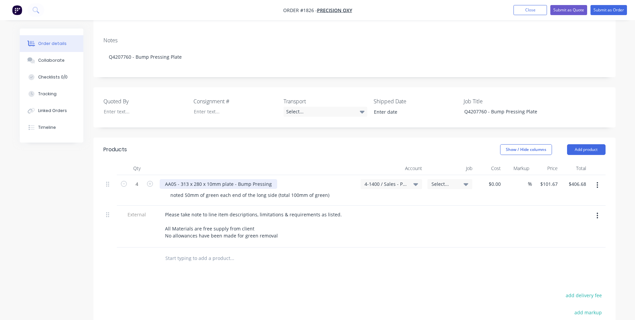
click at [272, 179] on div "AA05 - 313 x 280 x 10mm plate - Bump Pressing" at bounding box center [219, 184] width 118 height 10
drag, startPoint x: 279, startPoint y: 176, endPoint x: 292, endPoint y: 178, distance: 12.6
click at [280, 179] on div "AA05 - 313 x 280 x 10mm plate - Bump Pressing - IR 145" at bounding box center [228, 184] width 136 height 10
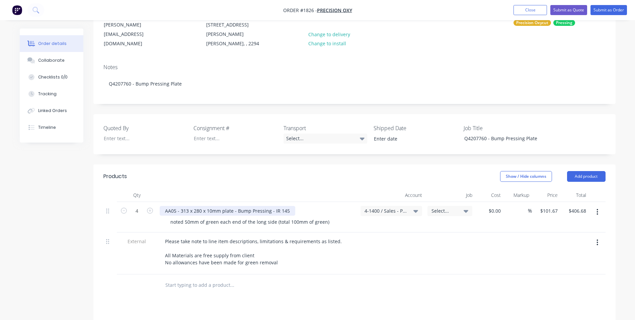
scroll to position [46, 0]
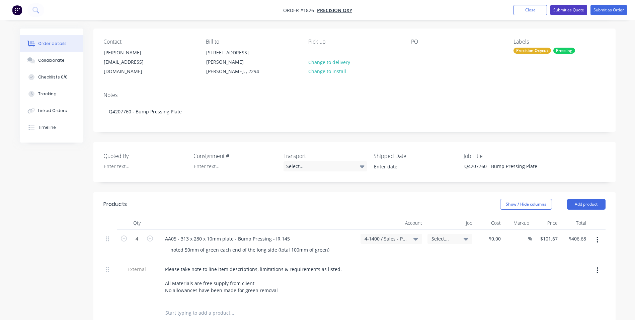
click at [571, 9] on button "Submit as Quote" at bounding box center [569, 10] width 37 height 10
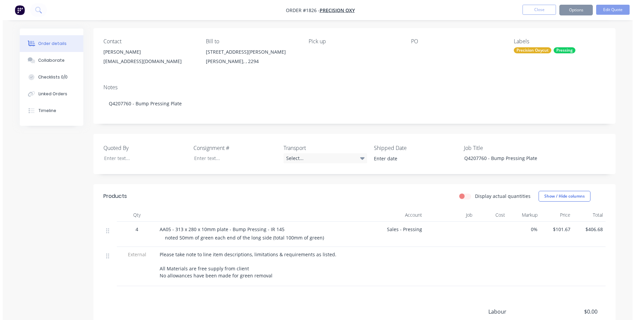
scroll to position [0, 0]
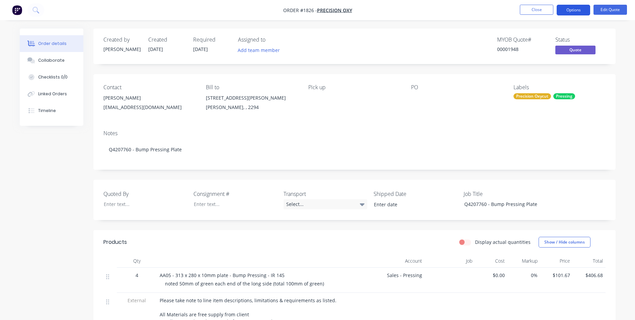
click at [575, 8] on button "Options" at bounding box center [573, 10] width 33 height 11
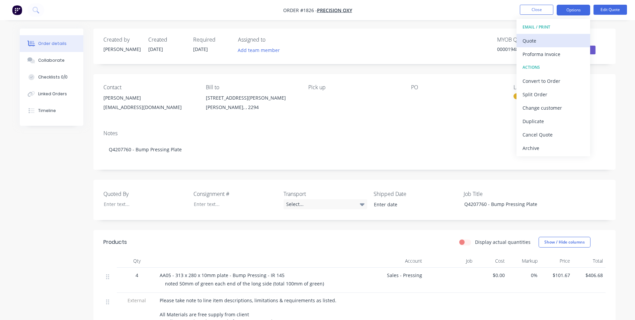
click at [529, 42] on div "Quote" at bounding box center [554, 41] width 62 height 10
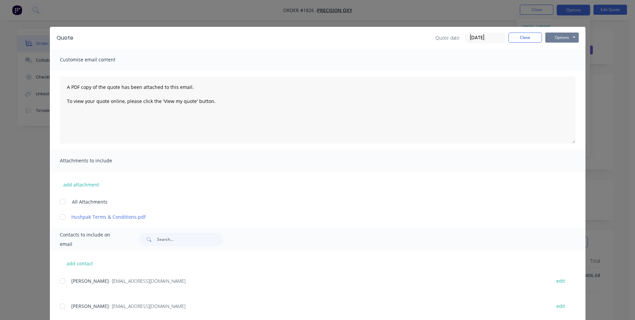
click at [555, 37] on button "Options" at bounding box center [562, 37] width 33 height 10
click at [561, 60] on button "Print" at bounding box center [567, 60] width 43 height 11
click at [518, 40] on button "Close" at bounding box center [525, 37] width 33 height 10
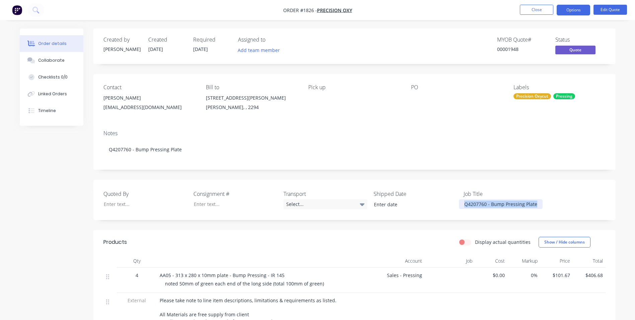
drag, startPoint x: 526, startPoint y: 202, endPoint x: 459, endPoint y: 199, distance: 67.1
click at [459, 199] on div "Q4207760 - Bump Pressing Plate" at bounding box center [503, 204] width 88 height 10
copy div "Q4207760 - Bump Pressing Plate"
click at [502, 204] on div "Q4207760 - Bump Pressing Plate" at bounding box center [501, 204] width 84 height 10
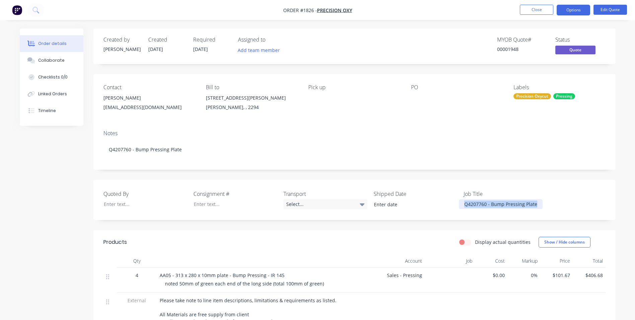
drag, startPoint x: 536, startPoint y: 204, endPoint x: 462, endPoint y: 204, distance: 73.7
click at [459, 204] on div "Quoted By Consignment # Transport Select... Shipped Date Job Title Q4207760 - B…" at bounding box center [354, 200] width 522 height 40
copy div "Q4207760 - Bump Pressing Plate"
click at [541, 11] on button "Close" at bounding box center [536, 10] width 33 height 10
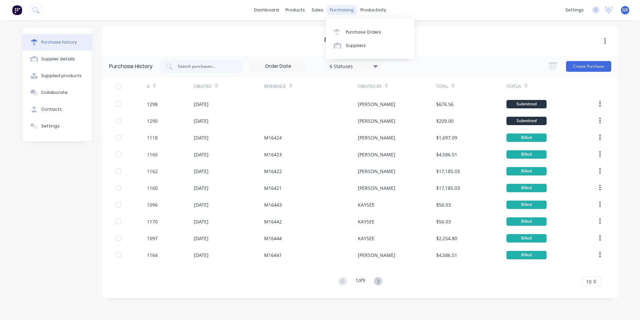
drag, startPoint x: 0, startPoint y: 0, endPoint x: 336, endPoint y: 10, distance: 336.1
click at [336, 10] on div "purchasing" at bounding box center [342, 10] width 30 height 10
click at [369, 32] on div "Purchase Orders" at bounding box center [364, 32] width 36 height 6
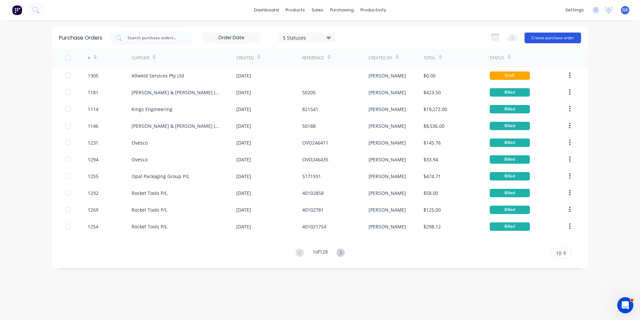
click at [559, 38] on button "Create purchase order" at bounding box center [553, 37] width 57 height 11
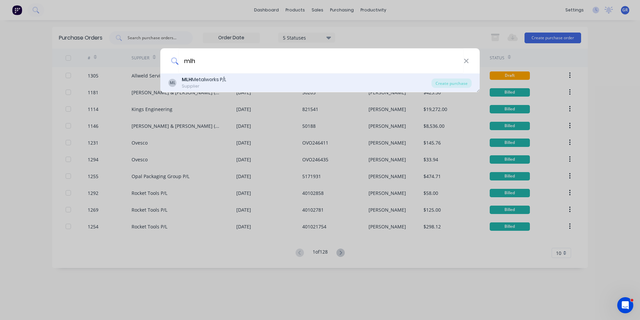
type input "mlh"
click at [208, 80] on div "MLH Metalworks P/L" at bounding box center [204, 79] width 45 height 7
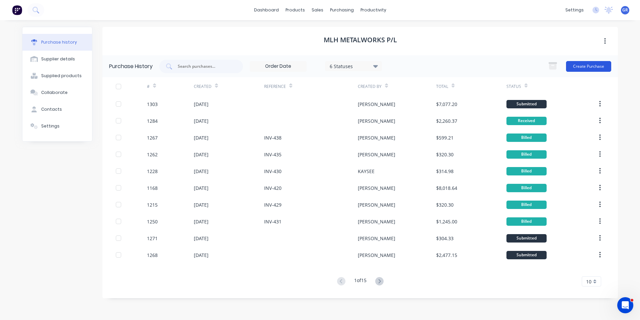
click at [586, 64] on button "Create Purchase" at bounding box center [588, 66] width 45 height 11
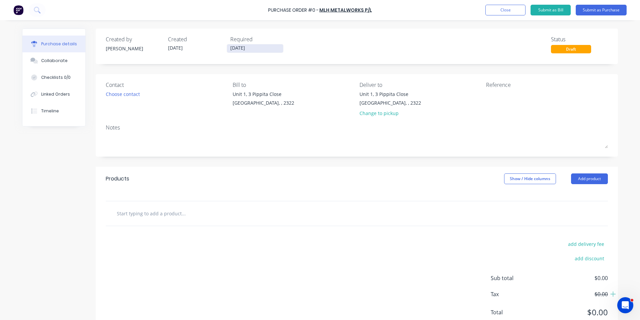
click at [253, 48] on input "[DATE]" at bounding box center [255, 48] width 56 height 8
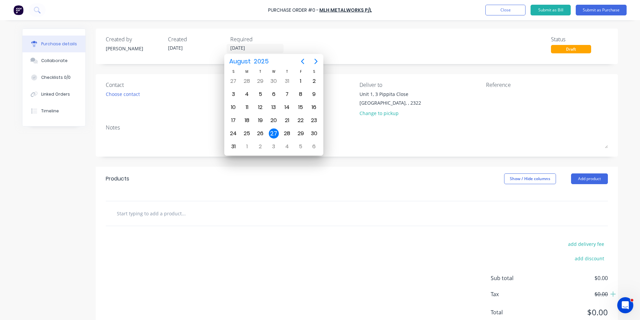
click at [274, 133] on div "27" at bounding box center [274, 133] width 10 height 10
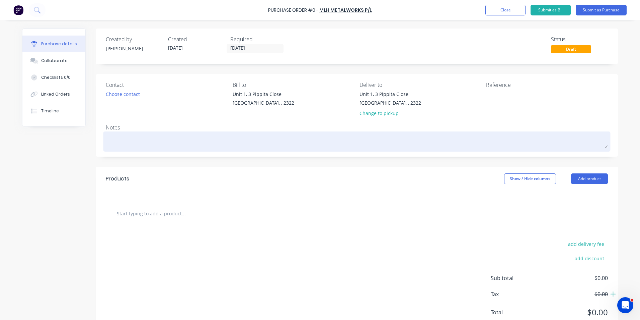
click at [136, 137] on textarea at bounding box center [357, 140] width 502 height 15
type textarea "x"
type textarea "U"
type textarea "x"
type textarea "UR"
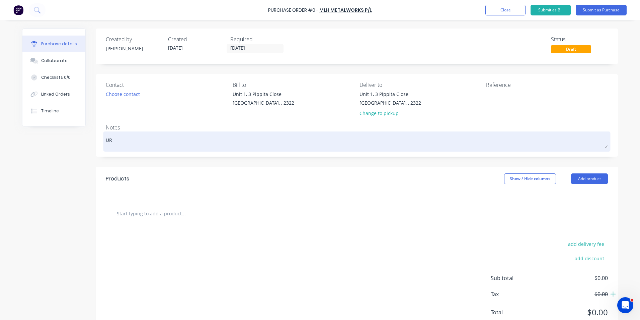
type textarea "x"
type textarea "URG"
type textarea "x"
type textarea "URGE"
type textarea "x"
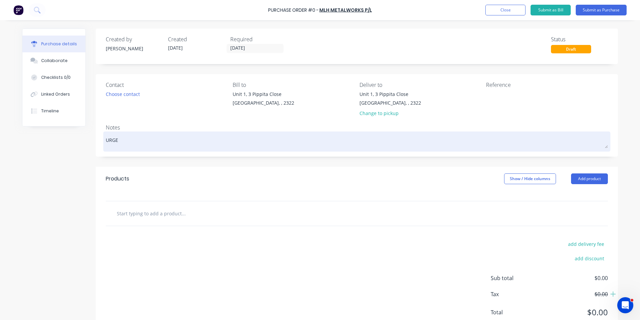
type textarea "URGEN"
type textarea "x"
type textarea "URGENT"
type textarea "x"
type textarea "URGENT"
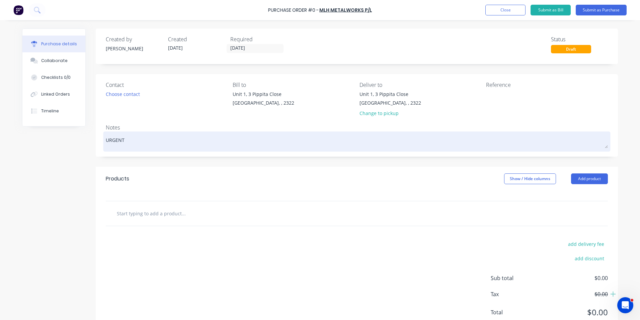
type textarea "x"
type textarea "URGENT -"
type textarea "x"
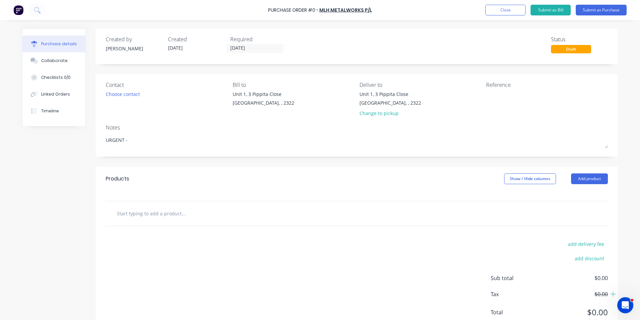
type textarea "URGENT -"
type textarea "x"
type textarea "URGENT -"
drag, startPoint x: 131, startPoint y: 140, endPoint x: 90, endPoint y: 140, distance: 41.5
click at [90, 140] on div "Created by Greg Created 27/08/25 Required 27/08/25 Status Draft Contact Choose …" at bounding box center [320, 181] width 596 height 307
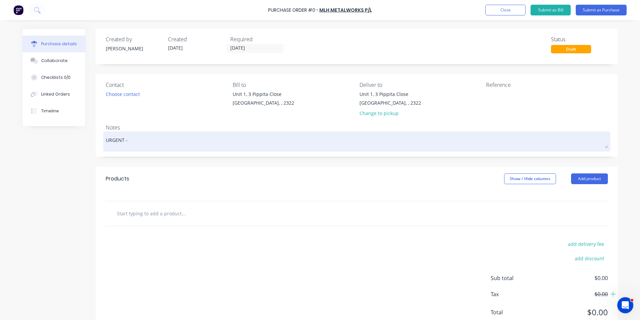
drag, startPoint x: 130, startPoint y: 138, endPoint x: 101, endPoint y: 141, distance: 29.0
click at [106, 141] on div "URGENT -" at bounding box center [357, 141] width 502 height 17
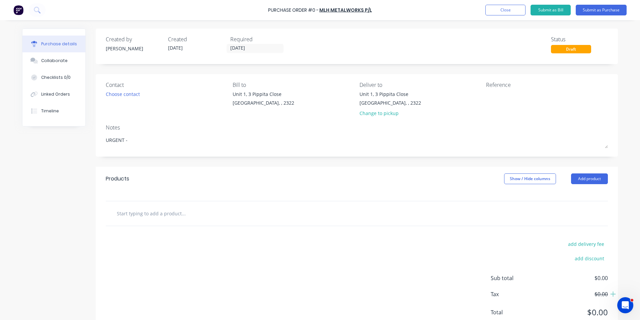
drag, startPoint x: 128, startPoint y: 138, endPoint x: 95, endPoint y: 139, distance: 32.9
click at [96, 139] on div "Contact Choose contact Bill to Unit 1, 3 Pippita Close Beresfield, , 2322 Deliv…" at bounding box center [357, 115] width 522 height 82
paste textarea "re Hushpak 794 Radiator Louvre Additional parts - Truck #11"
type textarea "x"
type textarea "URGENT - re Hushpak 794 Radiator Louvre Additional parts - Truck #11"
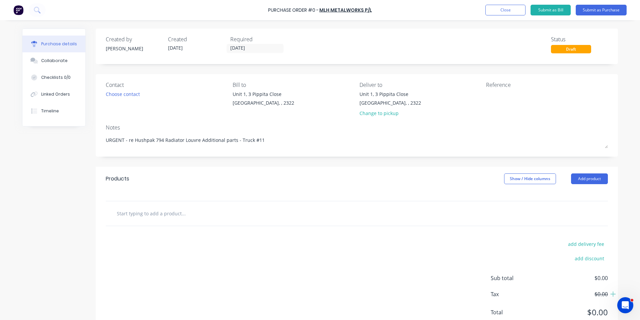
type textarea "x"
type textarea "URGENT - re Hushpak 794 Radiator Louvre Additional parts - Truck #11"
click at [156, 214] on input "text" at bounding box center [184, 212] width 134 height 13
type textarea "x"
type input "s"
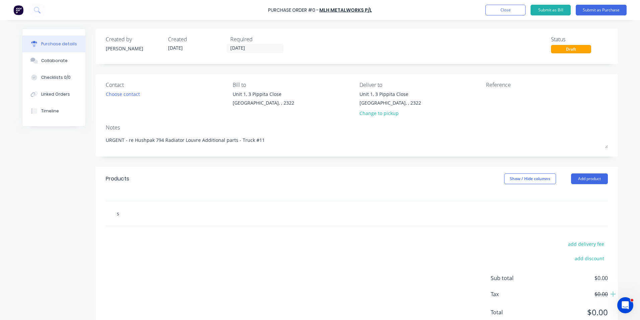
type textarea "x"
type input "sU"
type textarea "x"
type input "sUP"
type textarea "x"
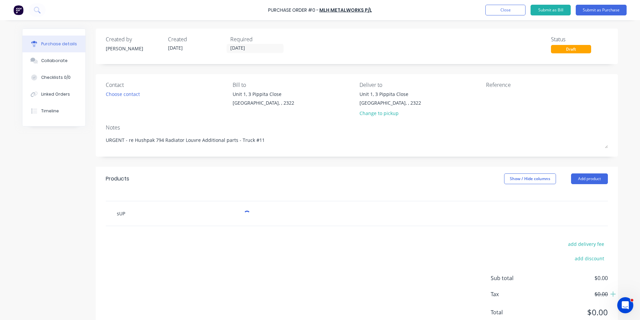
type input "sUPP"
type textarea "x"
type input "sUPPL"
type textarea "x"
type input "sUPPLY"
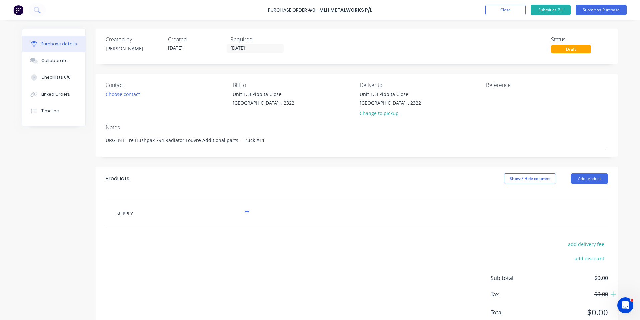
type textarea "x"
type input "sUPPL"
type textarea "x"
type input "sUPP"
type textarea "x"
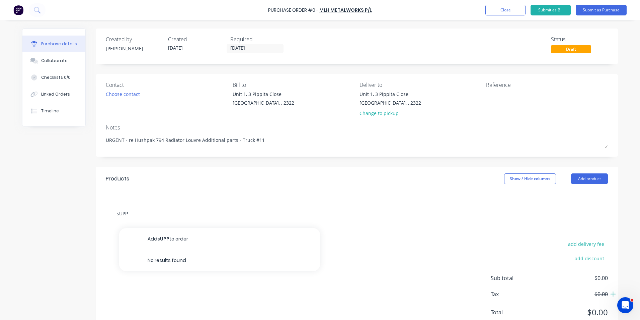
type input "sUP"
type textarea "x"
type input "sU"
type textarea "x"
type input "s"
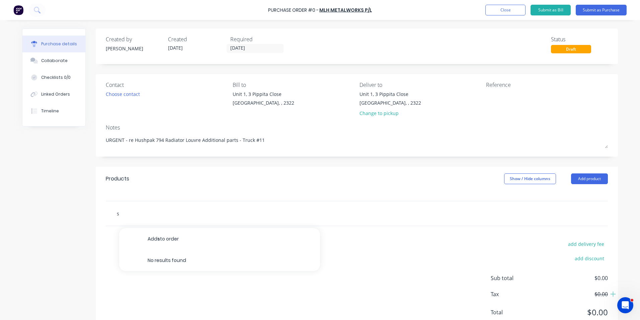
type textarea "x"
type input "S"
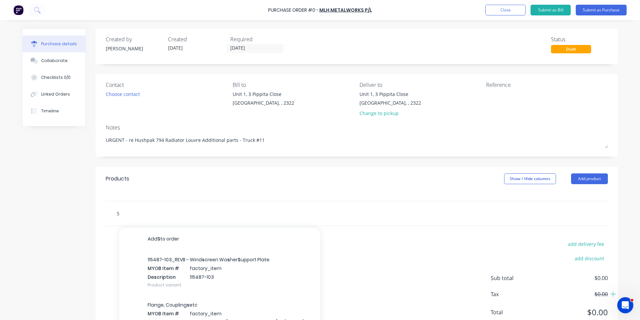
type textarea "x"
type input "Su"
type textarea "x"
type input "Sup"
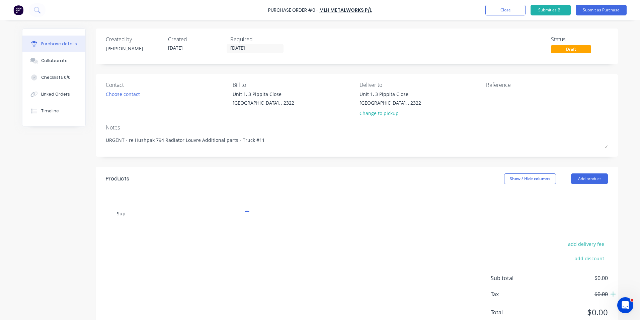
type textarea "x"
type input "Supp"
type textarea "x"
type input "Suppl"
type textarea "x"
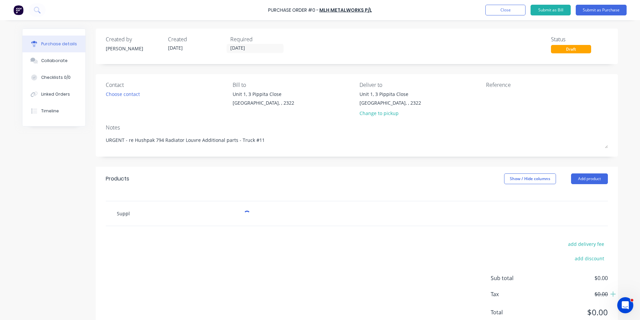
type input "Supply"
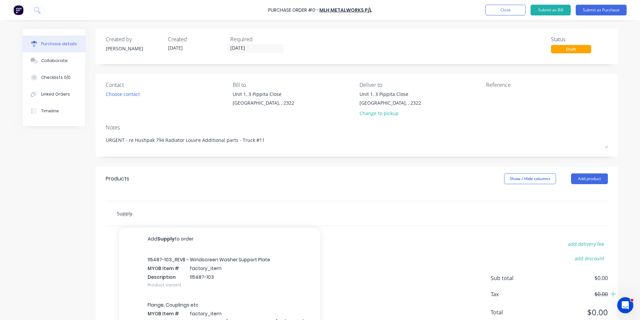
type textarea "x"
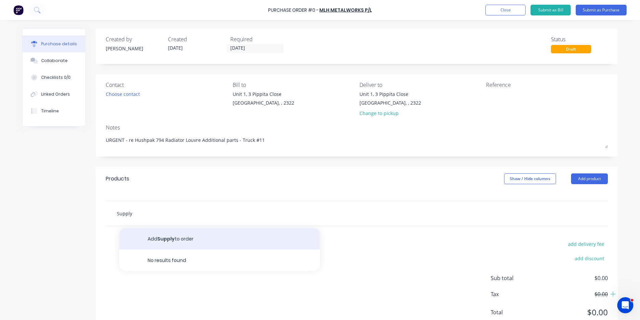
type input "Supply"
click at [167, 236] on button "Add Supply to order" at bounding box center [219, 238] width 201 height 21
type textarea "x"
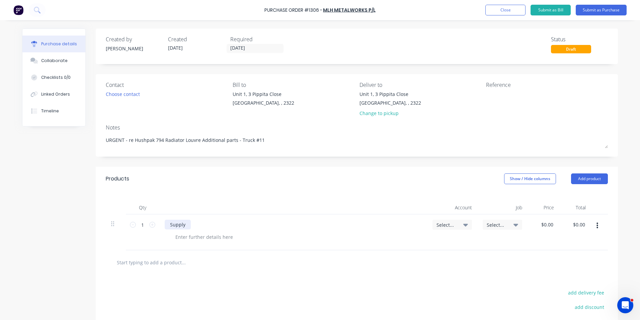
type textarea "x"
click at [184, 223] on div "Supply" at bounding box center [178, 224] width 26 height 10
click at [444, 224] on span "Select..." at bounding box center [447, 224] width 20 height 7
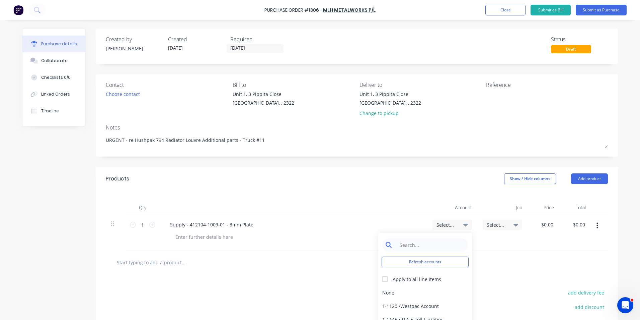
type textarea "x"
click at [407, 244] on input at bounding box center [430, 244] width 69 height 13
type input "1-14"
click at [431, 293] on div "1-1400 / Work in Progress" at bounding box center [425, 291] width 94 height 13
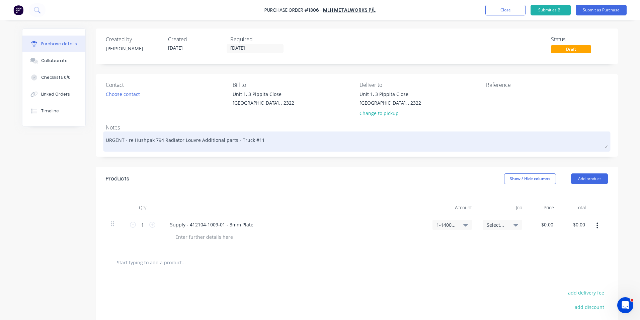
click at [106, 140] on textarea "URGENT - re Hushpak 794 Radiator Louvre Additional parts - Truck #11" at bounding box center [357, 140] width 502 height 15
type textarea "x"
type textarea "JURGENT - re Hushpak 794 Radiator Louvre Additional parts - Truck #11"
type textarea "x"
type textarea "JNURGENT - re Hushpak 794 Radiator Louvre Additional parts - Truck #11"
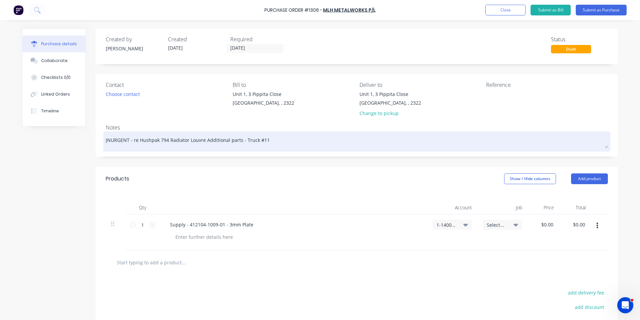
type textarea "x"
type textarea "JN1URGENT - re Hushpak 794 Radiator Louvre Additional parts - Truck #11"
type textarea "x"
type textarea "JN15URGENT - re Hushpak 794 Radiator Louvre Additional parts - Truck #11"
type textarea "x"
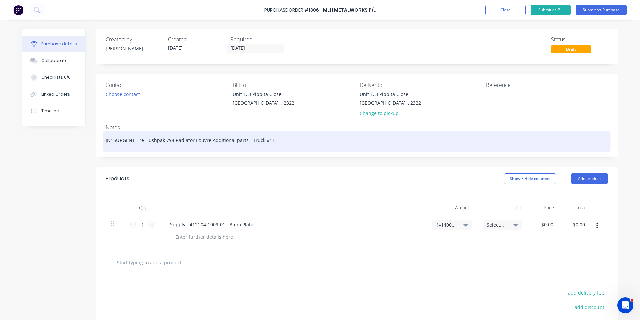
type textarea "JN158URGENT - re Hushpak 794 Radiator Louvre Additional parts - Truck #11"
type textarea "x"
type textarea "JN1586URGENT - re Hushpak 794 Radiator Louvre Additional parts - Truck #11"
type textarea "x"
type textarea "JN1586 URGENT - re Hushpak 794 Radiator Louvre Additional parts - Truck #11"
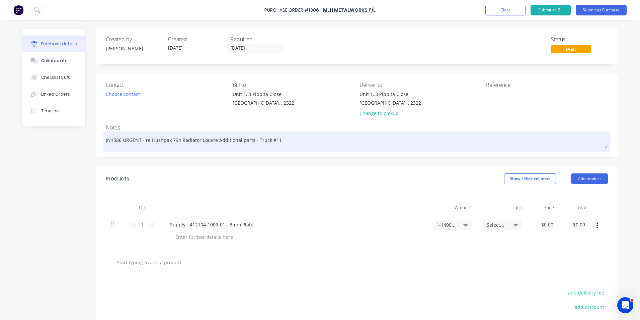
type textarea "x"
type textarea "JN1586 -URGENT - re Hushpak 794 Radiator Louvre Additional parts - Truck #11"
type textarea "x"
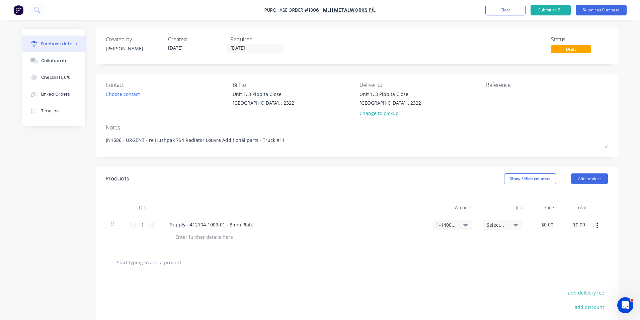
type textarea "JN1586 - URGENT - re Hushpak 794 Radiator Louvre Additional parts - Truck #11"
type textarea "x"
type textarea "JN1586 - URGENT - re Hushpak 794 Radiator Louvre Additional parts - Truck #11"
click at [495, 226] on span "Select..." at bounding box center [497, 224] width 20 height 7
type textarea "x"
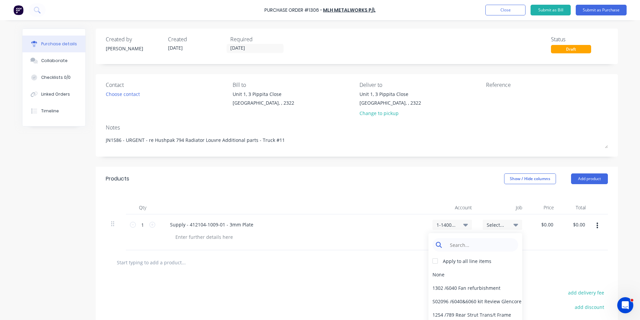
click at [464, 245] on input at bounding box center [480, 244] width 69 height 13
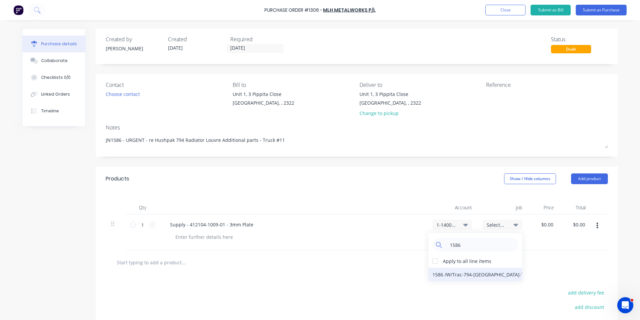
type input "1586"
click at [455, 272] on div "1586 / W/Trac-794-Louvre-T11" at bounding box center [476, 273] width 94 height 13
click at [597, 227] on icon "button" at bounding box center [598, 225] width 2 height 6
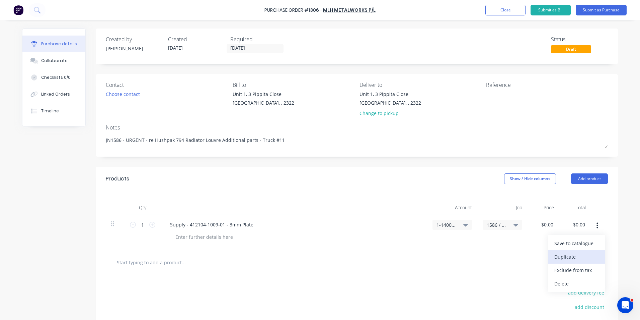
click at [575, 253] on button "Duplicate" at bounding box center [577, 256] width 57 height 13
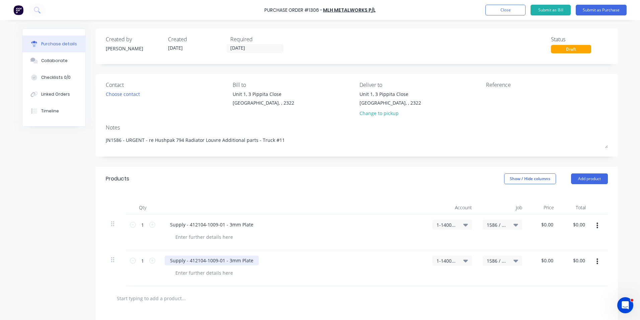
type textarea "x"
drag, startPoint x: 221, startPoint y: 261, endPoint x: 188, endPoint y: 260, distance: 33.2
click at [188, 260] on div "Supply - 412104-1009-01 - 3mm Plate" at bounding box center [212, 260] width 94 height 10
paste div
click at [265, 258] on div "Supply - 412104-1041-01 - 3mm Plate" at bounding box center [293, 260] width 257 height 10
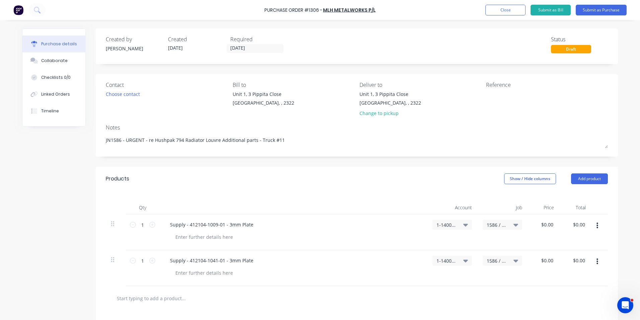
click at [597, 263] on icon "button" at bounding box center [598, 261] width 2 height 7
click at [566, 290] on button "Duplicate" at bounding box center [577, 292] width 57 height 13
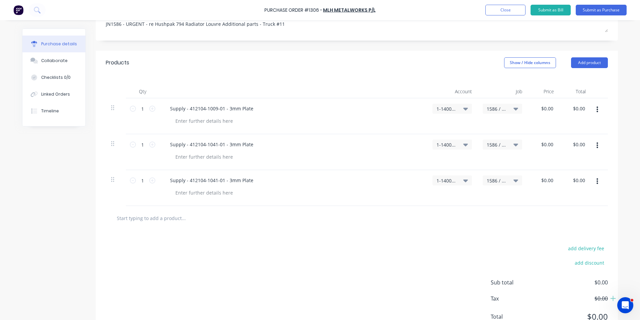
scroll to position [134, 0]
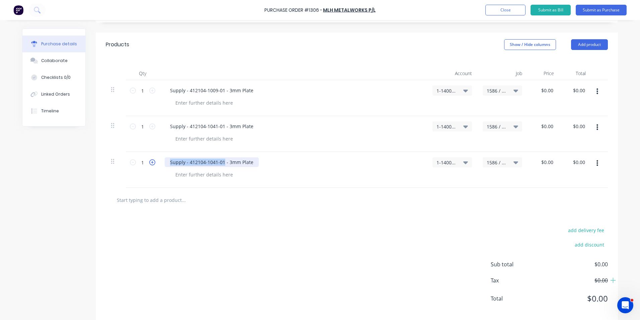
drag, startPoint x: 221, startPoint y: 161, endPoint x: 151, endPoint y: 162, distance: 70.0
click at [151, 162] on div "1 1 Supply - 412104-1041-01 - 3mm Plate 1-1400 / Work in Progress 1586 / W/Trac…" at bounding box center [357, 170] width 502 height 36
click at [197, 163] on div "Supply - 412104-1041-01 - 3mm Plate" at bounding box center [212, 162] width 94 height 10
type textarea "x"
drag, startPoint x: 221, startPoint y: 162, endPoint x: 187, endPoint y: 162, distance: 33.5
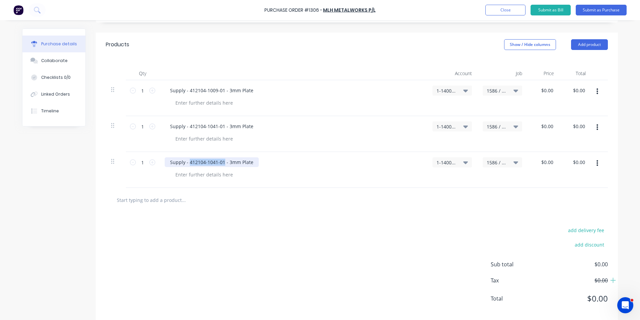
click at [187, 162] on div "Supply - 412104-1041-01 - 3mm Plate" at bounding box center [212, 162] width 94 height 10
paste div
click at [597, 163] on icon "button" at bounding box center [598, 163] width 2 height 6
click at [563, 193] on button "Duplicate" at bounding box center [577, 194] width 57 height 13
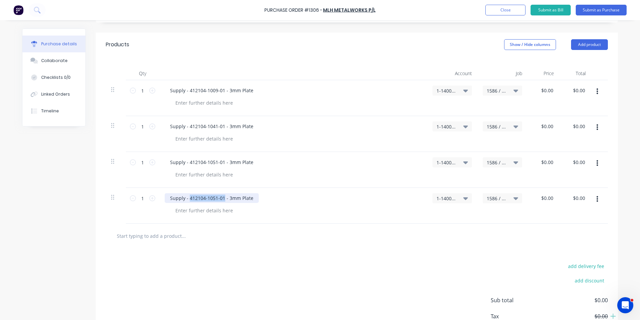
drag, startPoint x: 221, startPoint y: 198, endPoint x: 187, endPoint y: 197, distance: 33.8
click at [187, 197] on div "Supply - 412104-1051-01 - 3mm Plate" at bounding box center [212, 198] width 94 height 10
type textarea "x"
paste div
click at [228, 199] on div "Supply - 412104-1000-17 - 3mm Plate" at bounding box center [212, 198] width 94 height 10
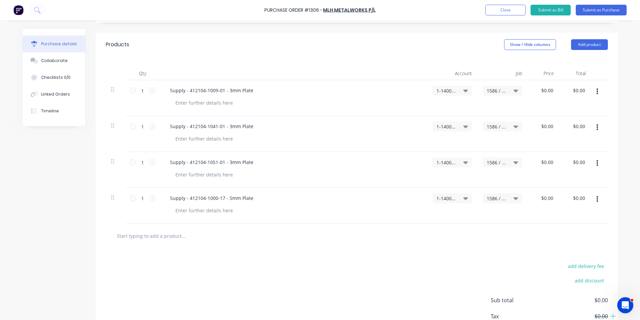
click at [597, 198] on icon "button" at bounding box center [598, 198] width 2 height 7
click at [561, 230] on button "Duplicate" at bounding box center [577, 229] width 57 height 13
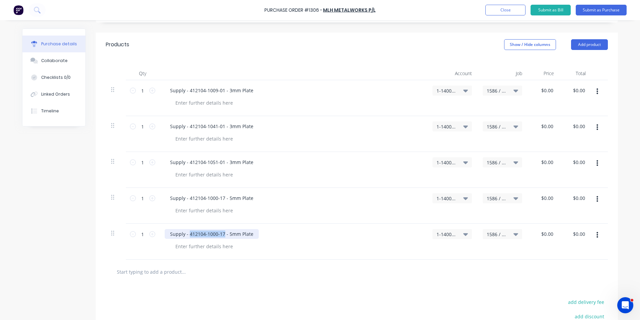
drag, startPoint x: 222, startPoint y: 232, endPoint x: 187, endPoint y: 232, distance: 34.8
click at [187, 232] on div "Supply - 412104-1000-17 - 5mm Plate" at bounding box center [212, 234] width 94 height 10
type textarea "x"
paste div
click at [228, 236] on div "Supply - 412104-1060-01 - 5mm Plate" at bounding box center [212, 234] width 94 height 10
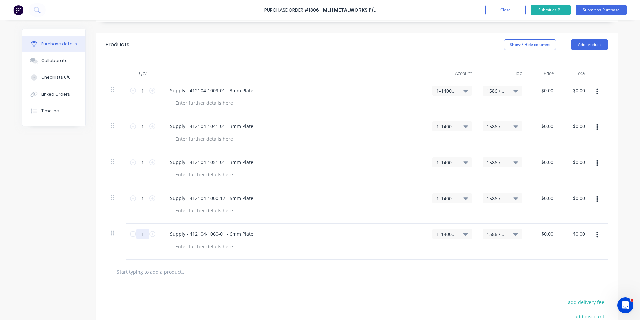
click at [141, 232] on input "1" at bounding box center [142, 234] width 13 height 10
type textarea "x"
type input "12"
type textarea "x"
type input "12"
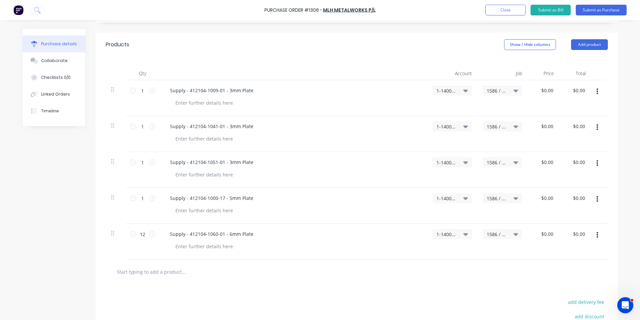
click at [345, 228] on div "Supply - 412104-1060-01 - 6mm Plate" at bounding box center [293, 241] width 268 height 36
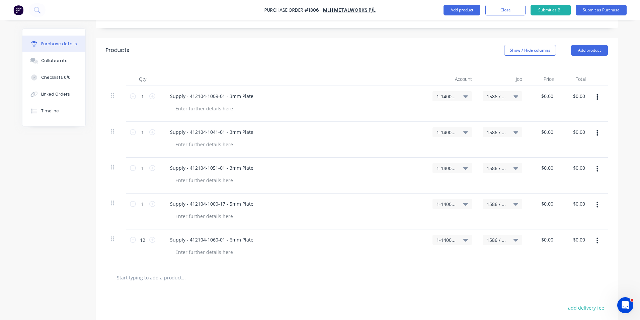
scroll to position [48, 0]
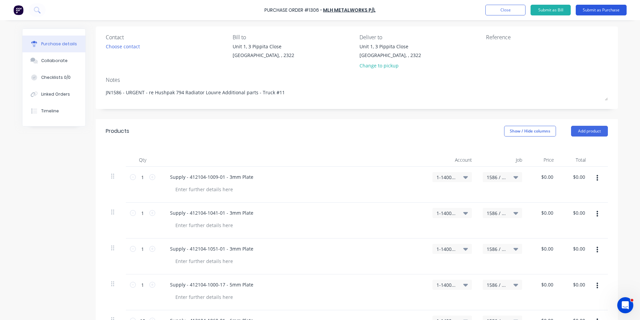
click at [607, 11] on button "Submit as Purchase" at bounding box center [601, 10] width 51 height 11
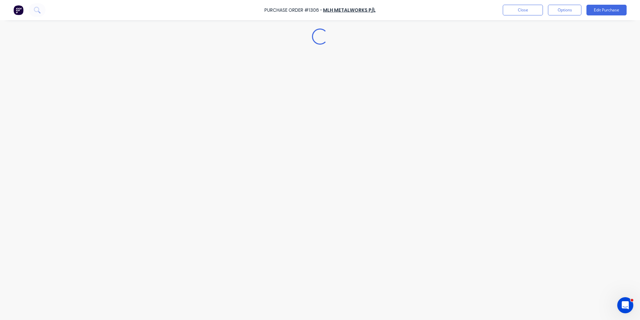
scroll to position [0, 0]
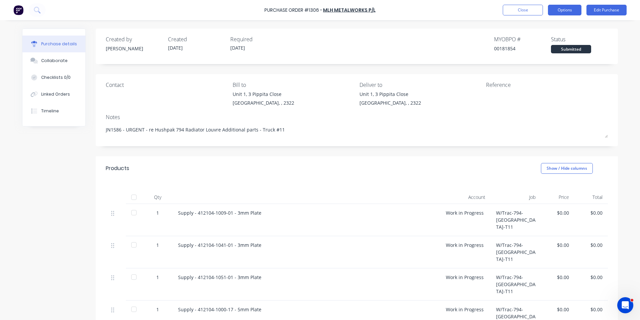
click at [563, 8] on button "Options" at bounding box center [564, 10] width 33 height 11
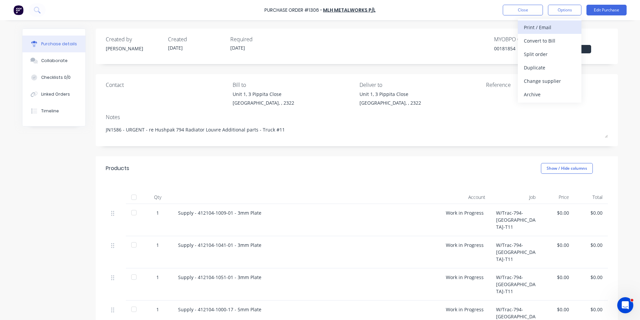
click at [541, 27] on div "Print / Email" at bounding box center [550, 27] width 52 height 10
click at [541, 40] on div "With pricing" at bounding box center [550, 41] width 52 height 10
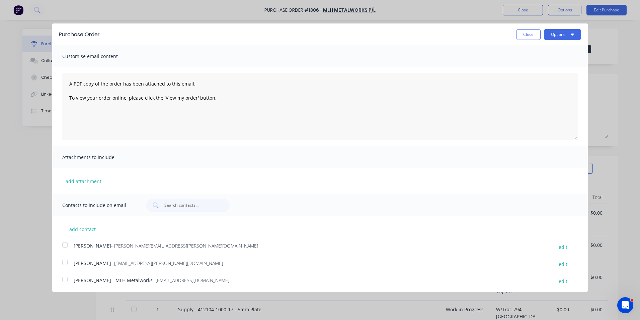
click at [66, 244] on div at bounding box center [64, 244] width 13 height 13
click at [561, 32] on button "Options" at bounding box center [562, 34] width 37 height 11
click at [529, 64] on div "Email" at bounding box center [550, 65] width 52 height 10
type textarea "x"
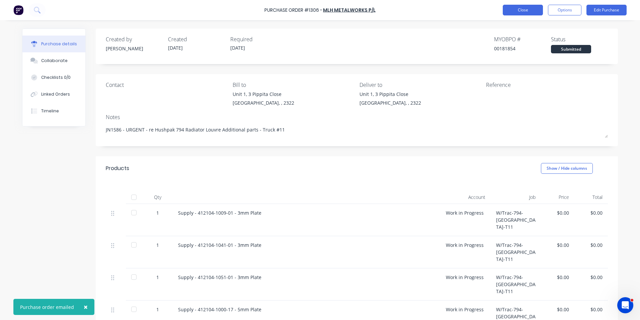
click at [519, 9] on button "Close" at bounding box center [523, 10] width 40 height 11
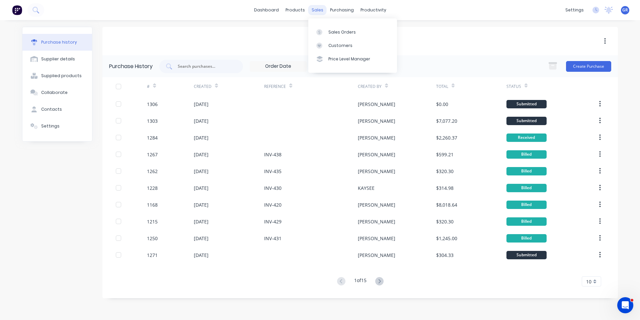
click at [316, 9] on div "sales" at bounding box center [317, 10] width 18 height 10
click at [331, 31] on div "Sales Orders" at bounding box center [342, 32] width 27 height 6
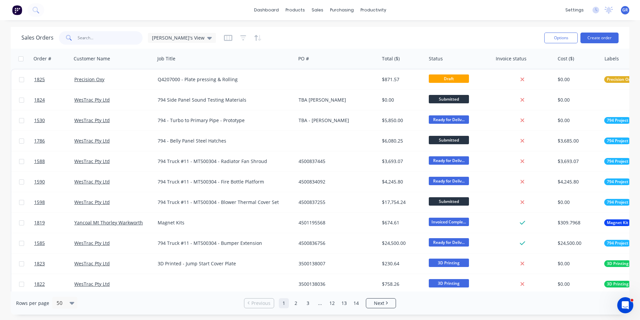
click at [89, 37] on input "text" at bounding box center [110, 37] width 65 height 13
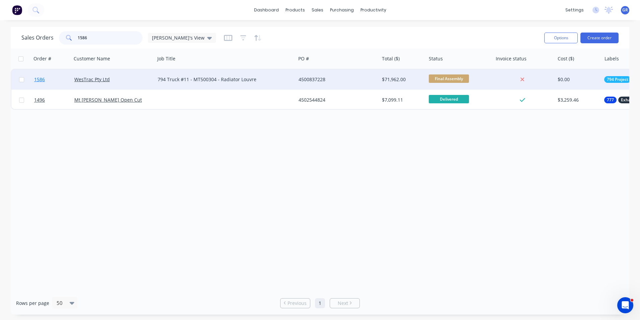
type input "1586"
click at [41, 79] on span "1586" at bounding box center [39, 79] width 11 height 7
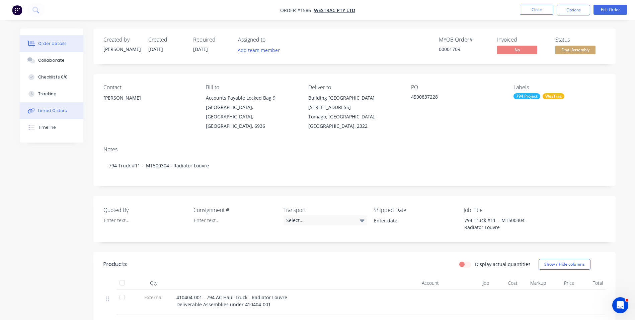
click at [44, 112] on div "Linked Orders" at bounding box center [52, 111] width 29 height 6
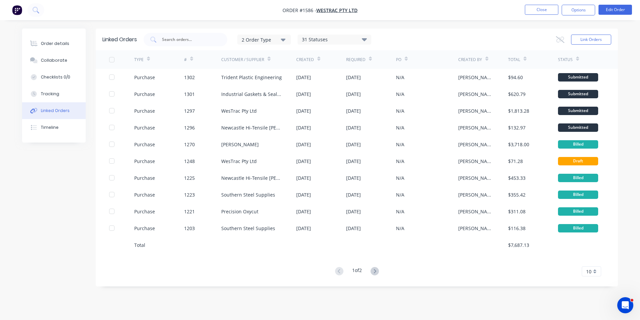
click at [594, 33] on div "Link Orders" at bounding box center [583, 39] width 55 height 13
click at [591, 40] on button "Link Orders" at bounding box center [591, 39] width 40 height 10
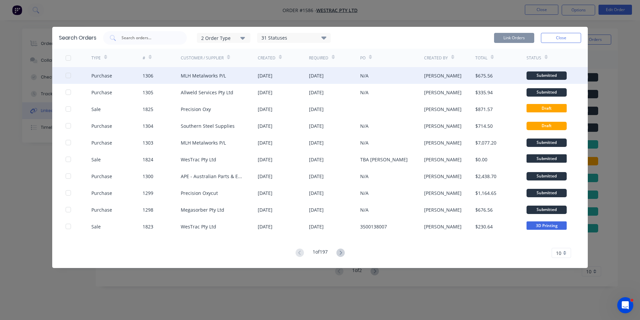
click at [70, 75] on div at bounding box center [68, 75] width 13 height 13
click at [510, 37] on button "Link Orders" at bounding box center [514, 38] width 40 height 10
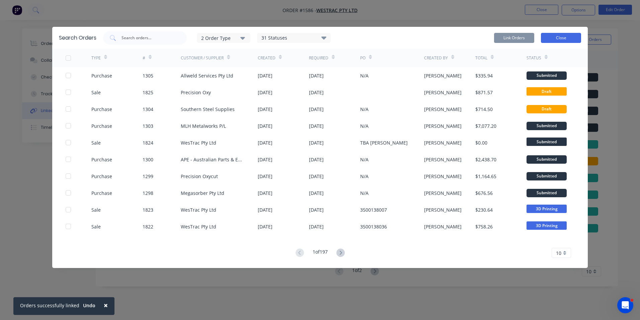
click at [562, 39] on button "Close" at bounding box center [561, 38] width 40 height 10
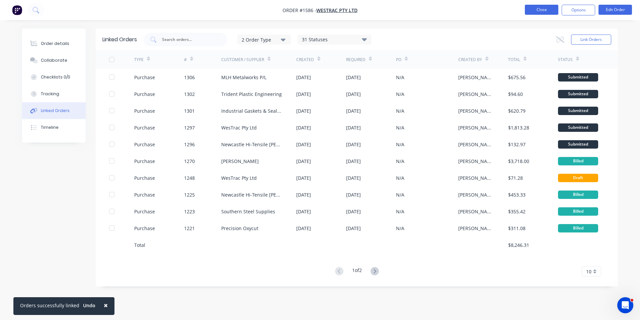
click at [542, 9] on button "Close" at bounding box center [541, 10] width 33 height 10
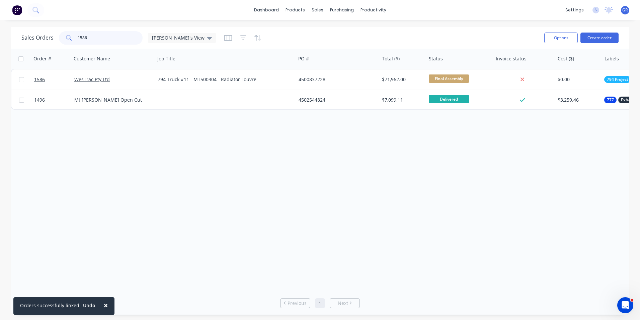
drag, startPoint x: 91, startPoint y: 40, endPoint x: 73, endPoint y: 37, distance: 18.3
click at [73, 37] on div "1586" at bounding box center [101, 37] width 84 height 13
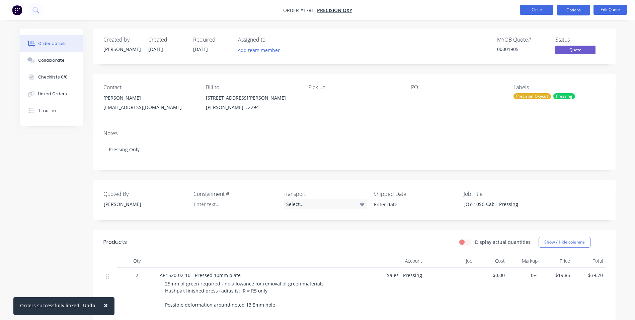
scroll to position [100, 0]
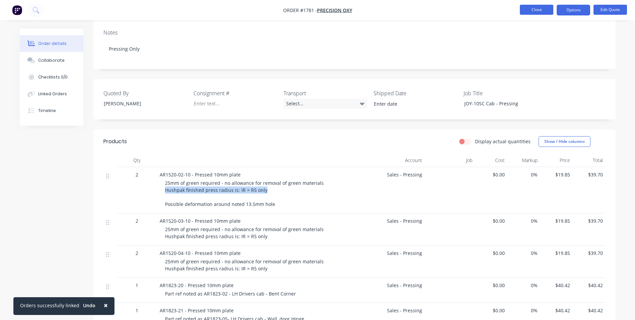
click at [541, 9] on button "Close" at bounding box center [536, 10] width 33 height 10
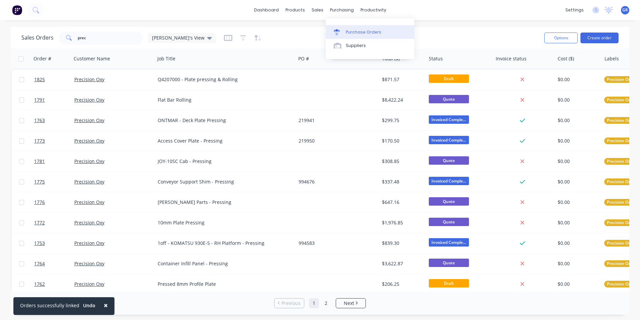
click at [359, 28] on link "Purchase Orders" at bounding box center [370, 31] width 89 height 13
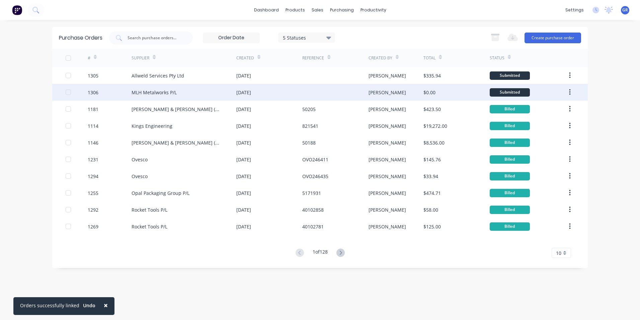
click at [93, 91] on div "1306" at bounding box center [93, 92] width 11 height 7
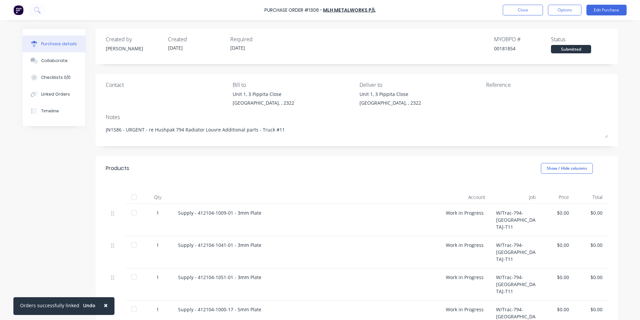
scroll to position [33, 0]
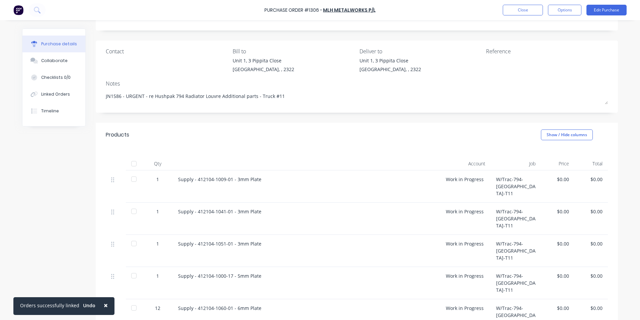
click at [561, 178] on div "$0.00" at bounding box center [558, 179] width 23 height 7
click at [559, 179] on div "$0.00" at bounding box center [558, 179] width 23 height 7
click at [610, 11] on button "Edit Purchase" at bounding box center [607, 10] width 40 height 11
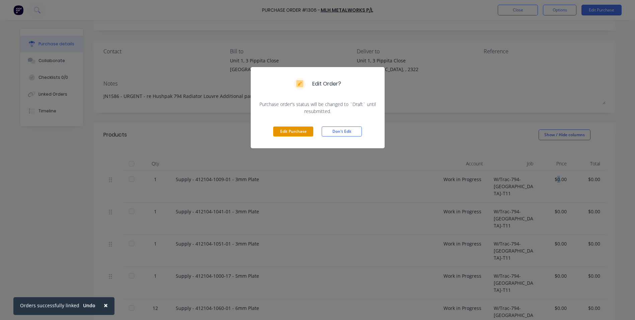
click at [291, 132] on button "Edit Purchase" at bounding box center [293, 131] width 40 height 10
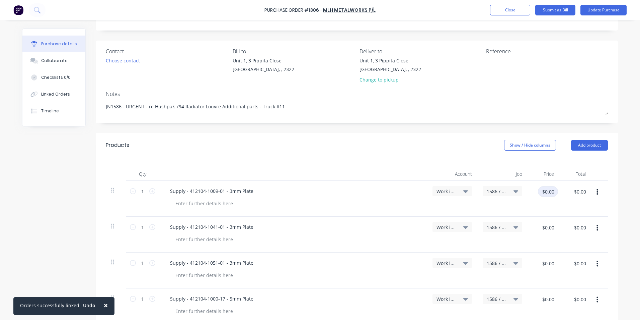
click at [550, 191] on input "$0.00" at bounding box center [548, 191] width 20 height 11
type textarea "x"
type input "56."
type textarea "x"
type input "56.10"
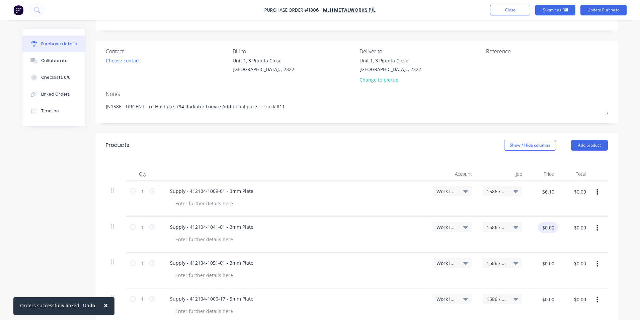
type textarea "x"
type input "$56.10"
click at [545, 229] on input "$0.00" at bounding box center [548, 227] width 20 height 11
type textarea "x"
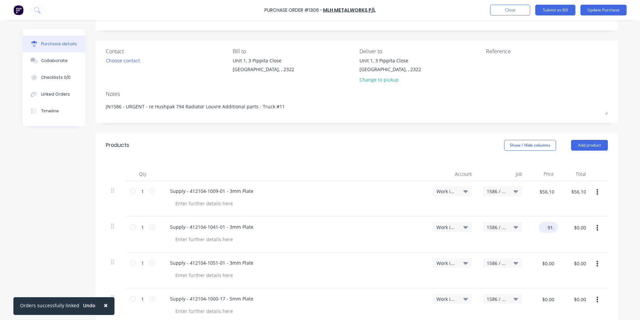
type input "91.4"
type textarea "x"
type input "91.43"
type textarea "x"
type input "$91.43"
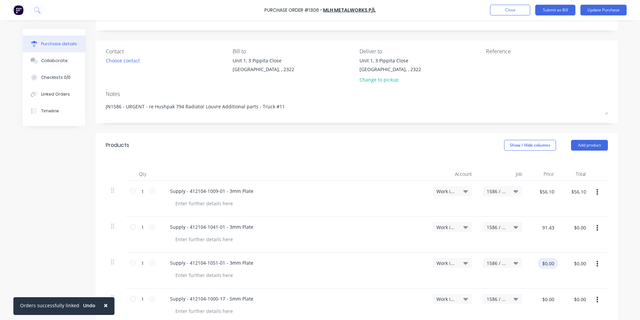
type input "$91.43"
click at [545, 264] on input "$0.00" at bounding box center [548, 263] width 20 height 11
type textarea "x"
type input "89.52"
type textarea "x"
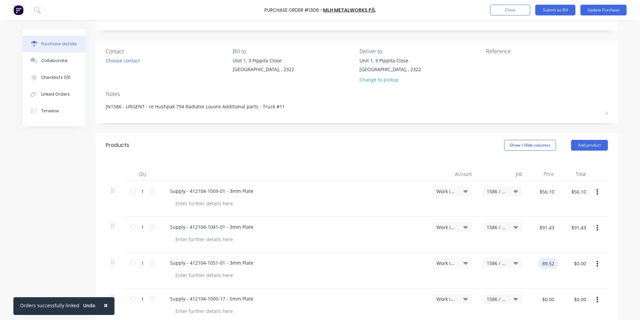
type input "89.52"
type textarea "x"
type input "$89.52"
click at [560, 269] on div "$89.52 $0.00" at bounding box center [576, 270] width 32 height 36
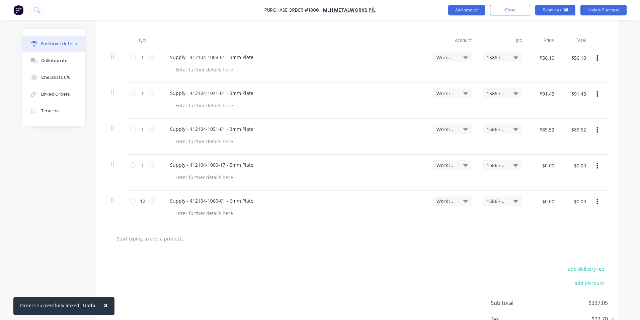
scroll to position [167, 0]
type textarea "x"
click at [552, 165] on input "$0.00" at bounding box center [548, 164] width 20 height 11
type input "187.62"
type textarea "x"
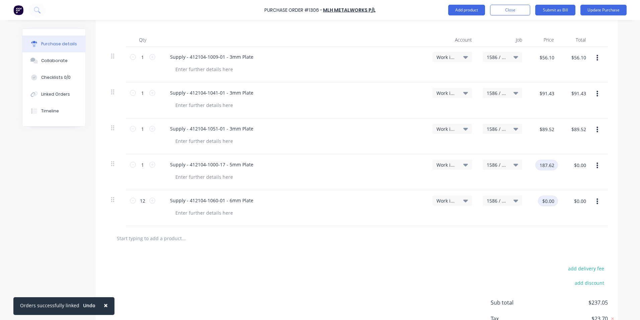
type input "187.62"
type textarea "x"
type input "$187.62"
click at [548, 201] on input "$0.00" at bounding box center [549, 200] width 20 height 11
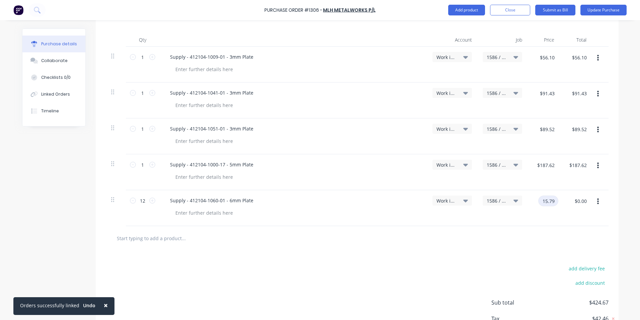
type input "15.79"
type textarea "x"
type input "$15.79"
type input "$189.48"
click at [548, 215] on div "$15.79 15.79" at bounding box center [544, 208] width 32 height 36
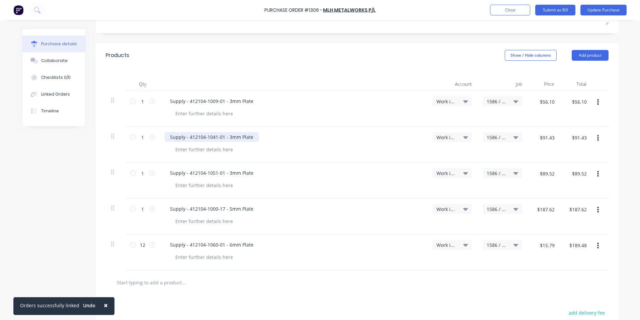
scroll to position [134, 0]
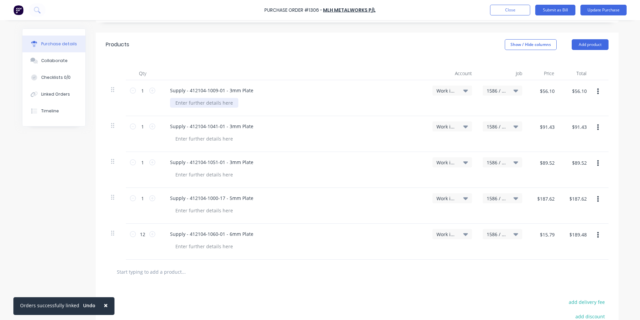
type textarea "x"
click at [192, 102] on div at bounding box center [204, 103] width 68 height 10
drag, startPoint x: 214, startPoint y: 103, endPoint x: 166, endPoint y: 105, distance: 48.3
click at [166, 105] on div "Supply - 412104-1009-01 - 3mm Plate Quote ref Q-10339" at bounding box center [293, 98] width 268 height 36
copy div "Quote ref Q-10339"
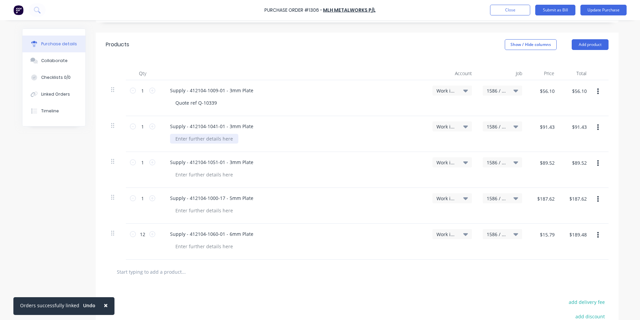
click at [194, 141] on div at bounding box center [204, 139] width 68 height 10
type textarea "x"
paste div
type textarea "x"
click at [195, 174] on div at bounding box center [204, 174] width 68 height 10
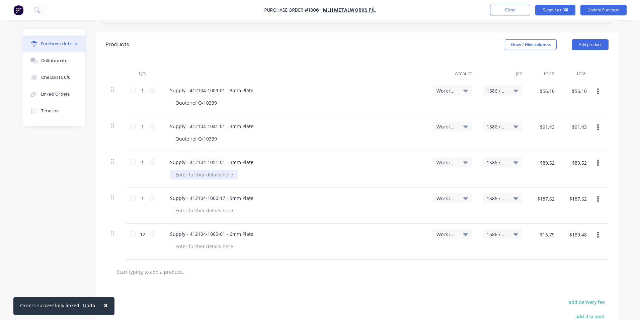
paste div
click at [179, 210] on div at bounding box center [204, 210] width 68 height 10
type textarea "x"
paste div
type textarea "x"
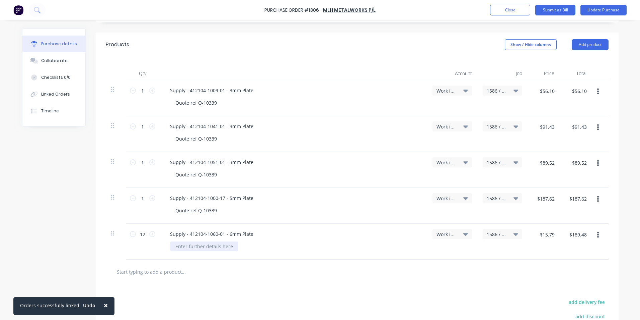
click at [193, 247] on div at bounding box center [204, 246] width 68 height 10
paste div
click at [104, 304] on span "×" at bounding box center [106, 304] width 4 height 9
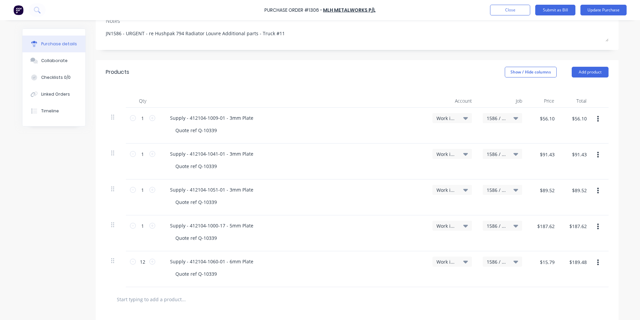
scroll to position [67, 0]
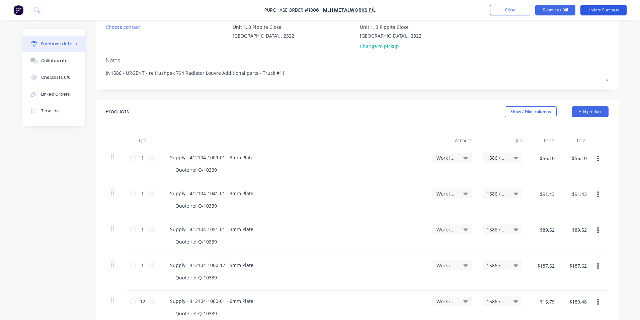
click at [596, 12] on button "Update Purchase" at bounding box center [604, 10] width 46 height 11
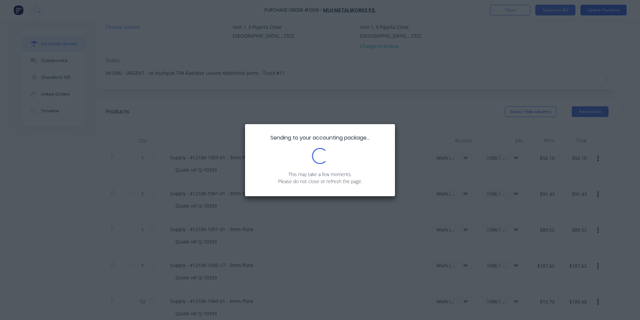
scroll to position [0, 0]
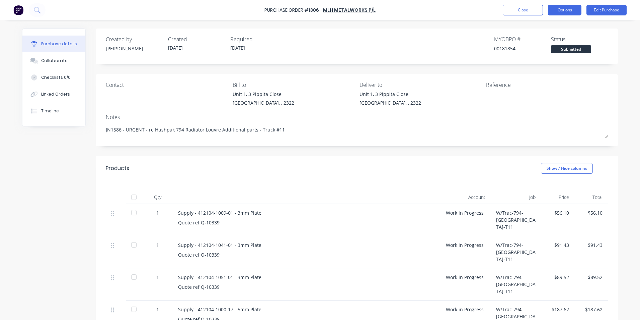
click at [567, 10] on button "Options" at bounding box center [564, 10] width 33 height 11
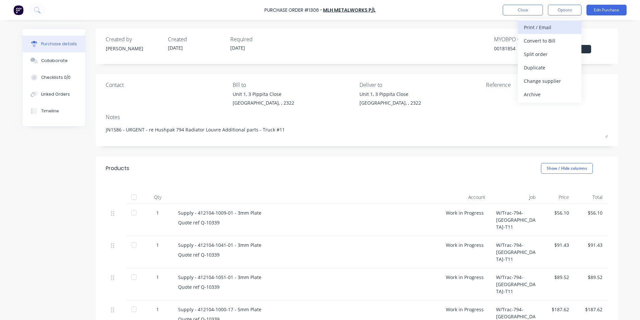
click at [546, 26] on div "Print / Email" at bounding box center [550, 27] width 52 height 10
click at [541, 42] on div "With pricing" at bounding box center [550, 41] width 52 height 10
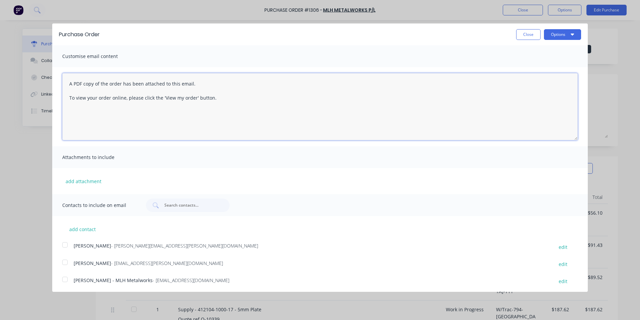
type textarea "x"
drag, startPoint x: 180, startPoint y: 97, endPoint x: 57, endPoint y: 79, distance: 124.3
click at [57, 79] on div "A PDF copy of the order has been attached to this email. To view your order onl…" at bounding box center [320, 106] width 536 height 79
type textarea "Hey Mitch,"
type textarea "x"
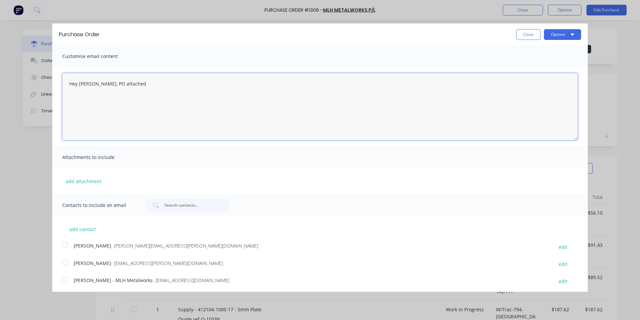
type textarea "Hey Mitch, UPO attached"
type textarea "x"
type textarea "Hey Mitch, Updated PO attached, as p"
type textarea "x"
type textarea "Hey Mitch, Updated PO attached, as per your quote."
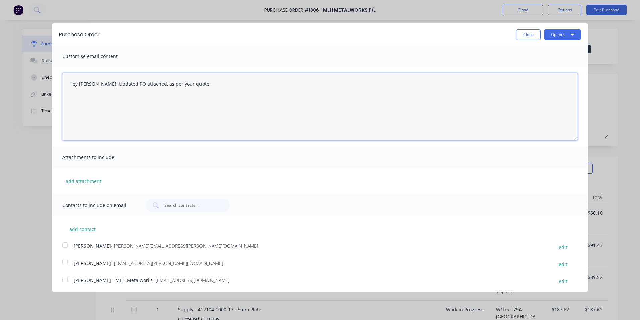
type textarea "x"
type textarea "Hey Mitch, Updated PO attached, as per your quote."
type textarea "x"
type textarea "Hey Mitch, Updated PO attached, as per your quote. thanks"
type textarea "x"
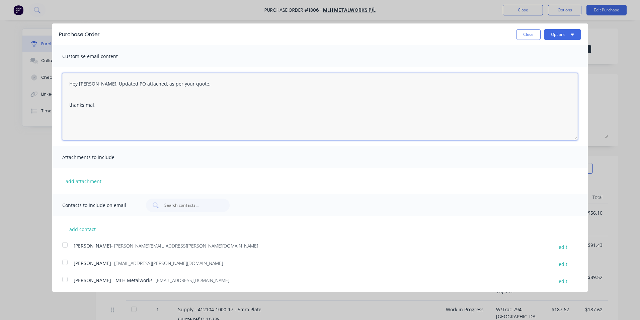
type textarea "Hey Mitch, Updated PO attached, as per your quote. thanks mate"
type textarea "x"
type textarea "Hey Mitch, Updated PO attached, as per your quote. thanks mate!!! regards Greg"
type textarea "x"
type textarea "Hey Mitch, Updated PO attached, as per your quote. thanks mate!!! regards Greg"
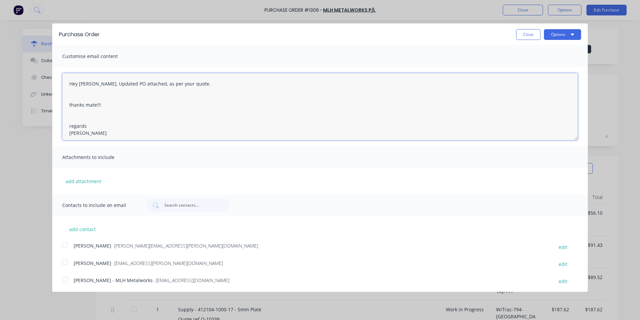
type textarea "x"
type textarea "Hey Mitch, Updated PO attached, as per your quote. thanks mate!!! regards Greg …"
type textarea "x"
type textarea "Hey Mitch, Updated PO attached, as per your quote. thanks mate!!! regards Greg …"
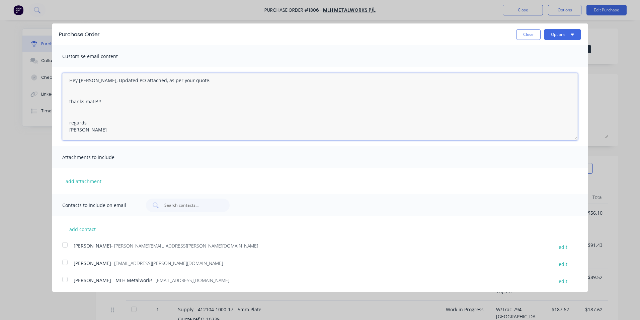
type textarea "x"
type textarea "Hey Mitch, Updated PO attached, as per your quote. thanks mate!!! regards Greg …"
click at [88, 180] on button "add attachment" at bounding box center [83, 181] width 43 height 10
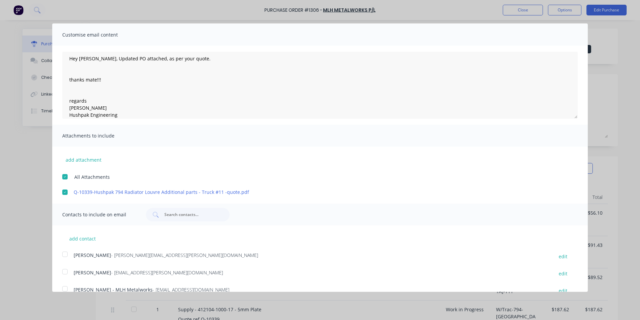
scroll to position [33, 0]
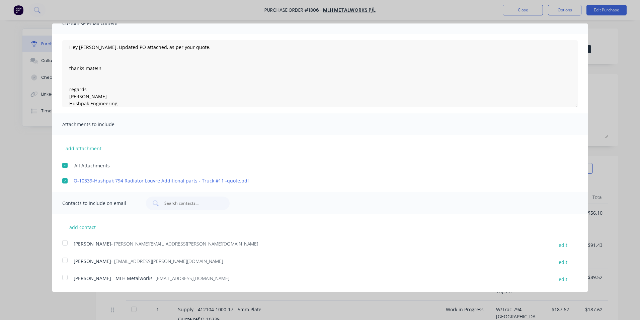
click at [66, 242] on div at bounding box center [64, 242] width 13 height 13
click at [66, 275] on div at bounding box center [64, 276] width 13 height 13
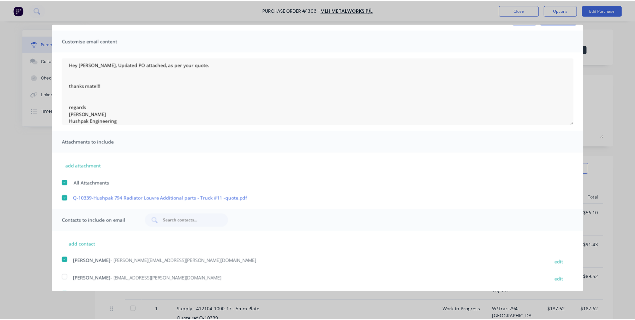
scroll to position [0, 0]
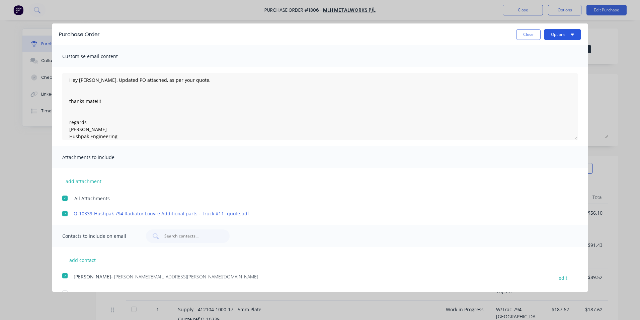
click at [554, 31] on button "Options" at bounding box center [562, 34] width 37 height 11
click at [524, 63] on div "Email" at bounding box center [550, 65] width 52 height 10
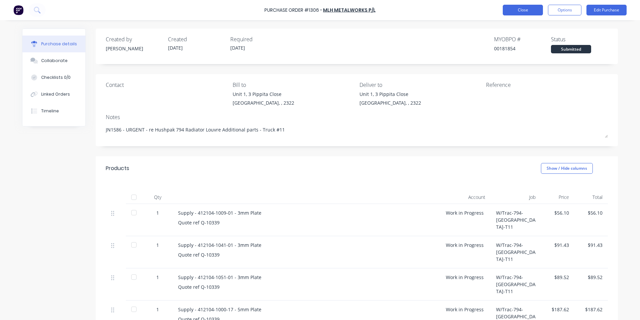
type textarea "x"
click at [528, 10] on button "Close" at bounding box center [523, 10] width 40 height 11
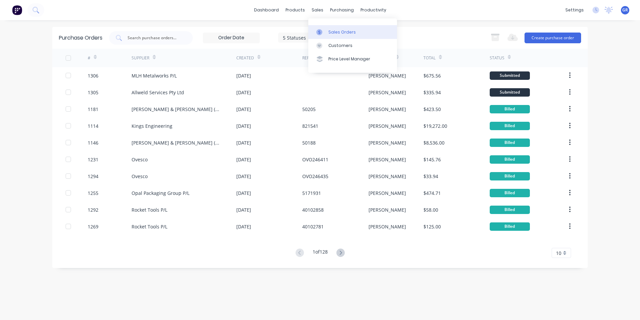
click at [333, 30] on div "Sales Orders" at bounding box center [342, 32] width 27 height 6
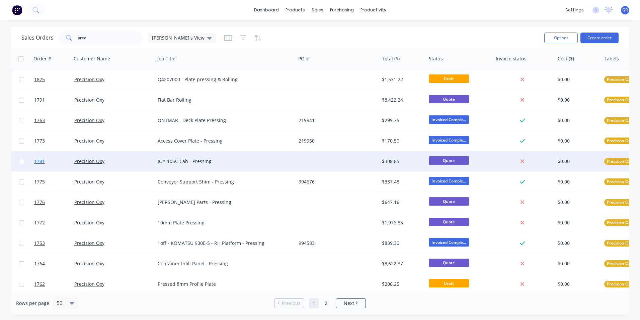
click at [37, 161] on span "1781" at bounding box center [39, 161] width 11 height 7
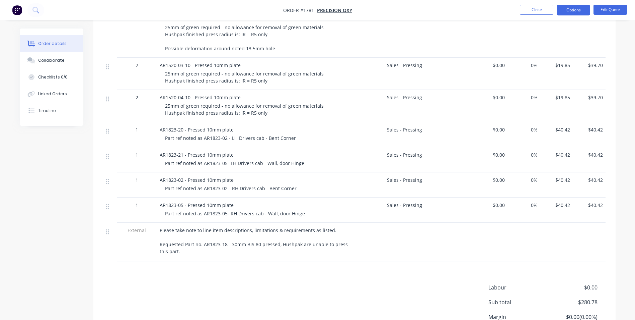
scroll to position [268, 0]
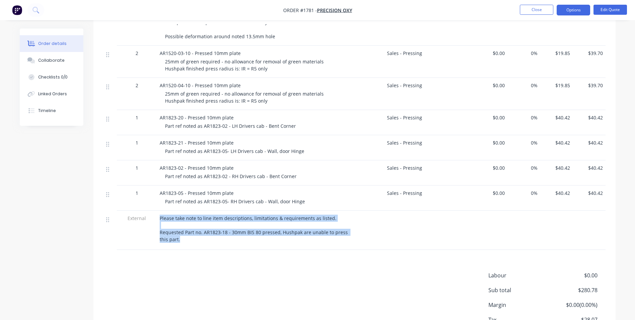
drag, startPoint x: 158, startPoint y: 217, endPoint x: 213, endPoint y: 245, distance: 61.4
click at [213, 245] on div "Please take note to line item descriptions, limitations & requirements as liste…" at bounding box center [257, 229] width 201 height 39
drag, startPoint x: 213, startPoint y: 245, endPoint x: 269, endPoint y: 222, distance: 60.8
click at [269, 222] on div "Please take note to line item descriptions, limitations & requirements as liste…" at bounding box center [258, 228] width 196 height 28
drag, startPoint x: 159, startPoint y: 216, endPoint x: 333, endPoint y: 217, distance: 173.5
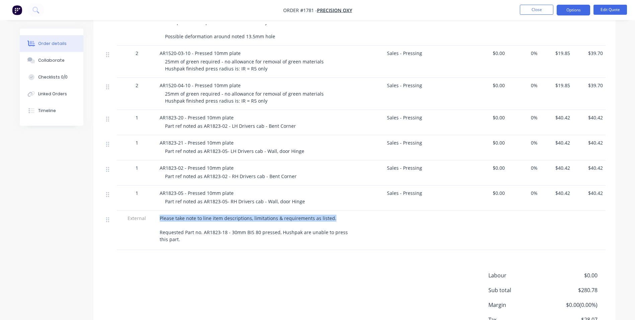
click at [333, 217] on div "Please take note to line item descriptions, limitations & requirements as liste…" at bounding box center [258, 228] width 196 height 28
drag, startPoint x: 333, startPoint y: 217, endPoint x: 327, endPoint y: 218, distance: 5.7
copy span "Please take note to line item descriptions, limitations & requirements as liste…"
click at [534, 9] on button "Close" at bounding box center [536, 10] width 33 height 10
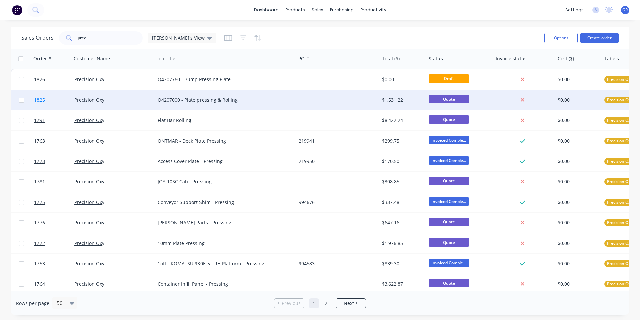
click at [43, 100] on span "1825" at bounding box center [39, 99] width 11 height 7
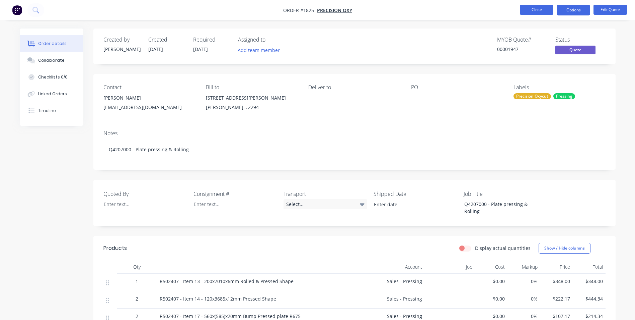
click at [537, 9] on button "Close" at bounding box center [536, 10] width 33 height 10
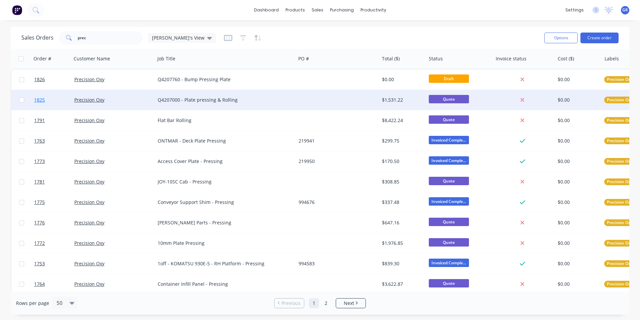
click at [42, 100] on span "1825" at bounding box center [39, 99] width 11 height 7
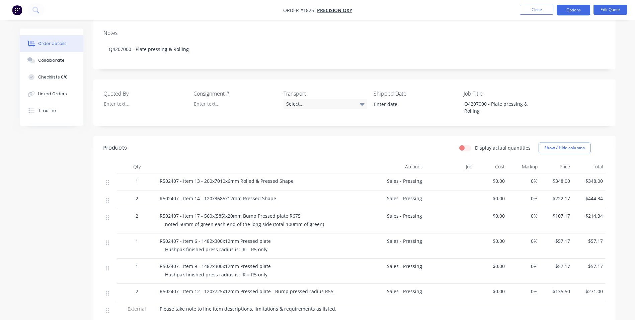
scroll to position [100, 0]
drag, startPoint x: 164, startPoint y: 224, endPoint x: 321, endPoint y: 226, distance: 156.4
click at [321, 226] on div "R502407 - Item 17 - 560x(585)x20mm Bump Pressed plate R675 noted 50mm of green …" at bounding box center [257, 220] width 201 height 25
drag, startPoint x: 321, startPoint y: 226, endPoint x: 315, endPoint y: 223, distance: 6.7
copy span "noted 50mm of green each end of the long side (total 100mm of green)"
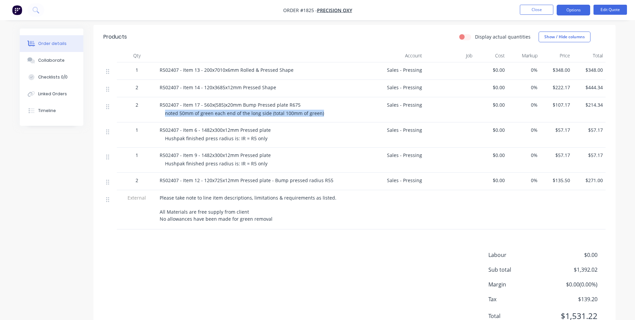
scroll to position [240, 0]
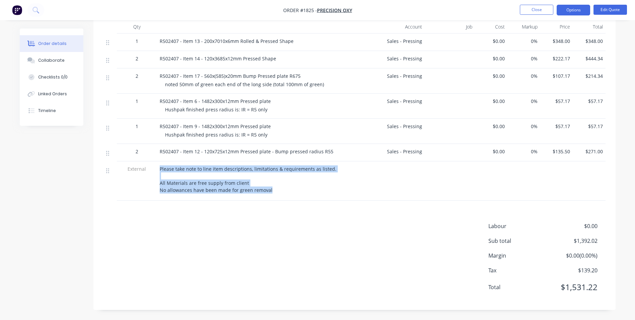
drag, startPoint x: 160, startPoint y: 167, endPoint x: 275, endPoint y: 191, distance: 117.2
click at [275, 191] on div "Please take note to line item descriptions, limitations & requirements as liste…" at bounding box center [258, 179] width 196 height 28
drag, startPoint x: 275, startPoint y: 191, endPoint x: 264, endPoint y: 191, distance: 11.7
copy span "Please take note to line item descriptions, limitations & requirements as liste…"
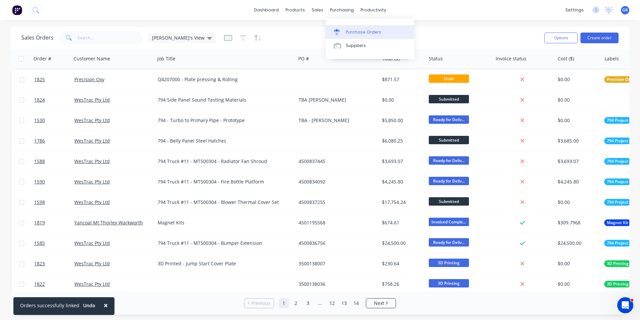
click at [363, 32] on div "Purchase Orders" at bounding box center [364, 32] width 36 height 6
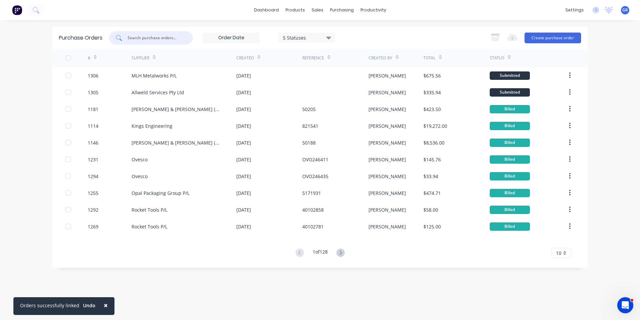
click at [149, 35] on input "text" at bounding box center [155, 37] width 56 height 7
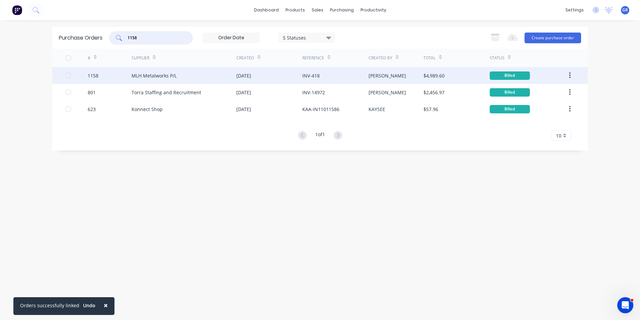
type input "1158"
click at [94, 76] on div "1158" at bounding box center [93, 75] width 11 height 7
type textarea "x"
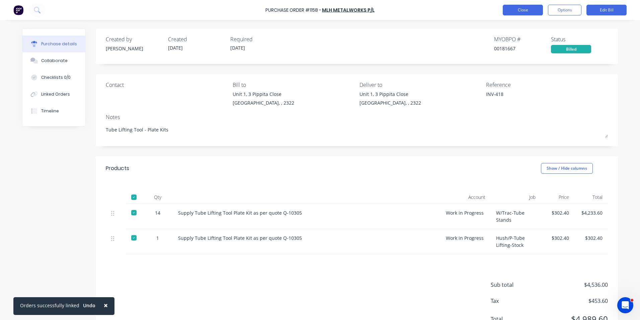
click at [518, 9] on button "Close" at bounding box center [523, 10] width 40 height 11
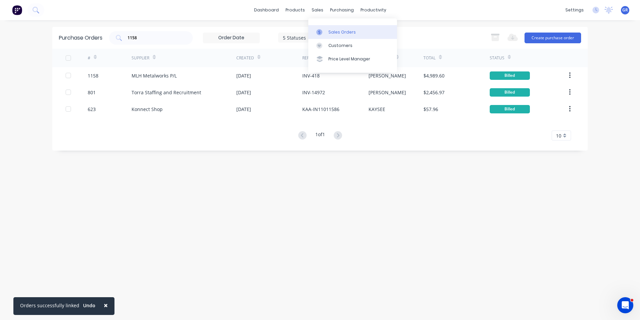
click at [341, 30] on div "Sales Orders" at bounding box center [342, 32] width 27 height 6
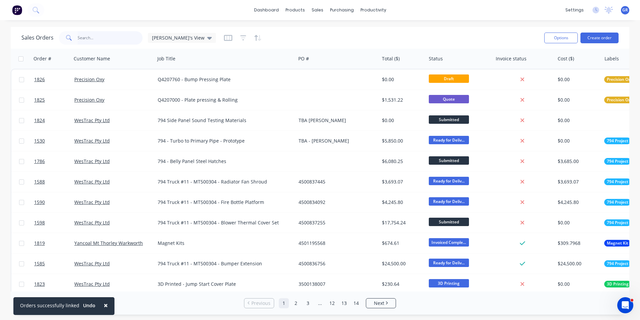
click at [81, 35] on input "text" at bounding box center [110, 37] width 65 height 13
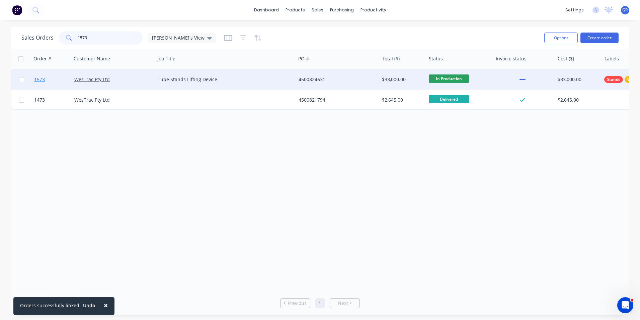
type input "1573"
click at [38, 78] on span "1573" at bounding box center [39, 79] width 11 height 7
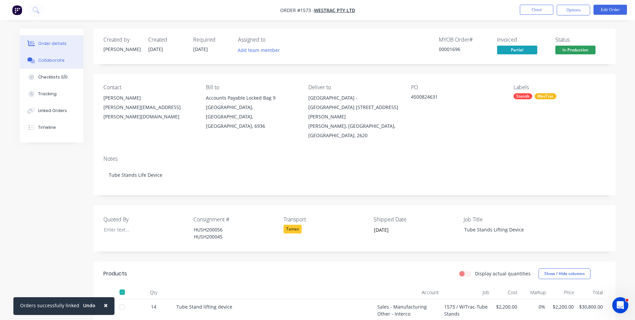
click at [40, 58] on div "Collaborate" at bounding box center [51, 60] width 26 height 6
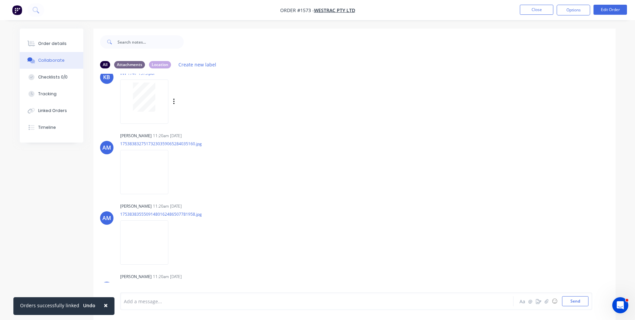
scroll to position [268, 0]
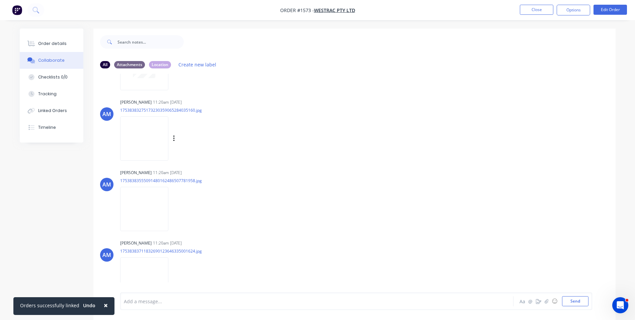
click at [154, 137] on img at bounding box center [144, 138] width 48 height 44
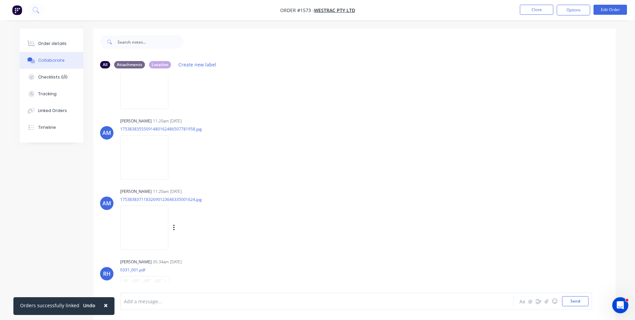
scroll to position [335, 0]
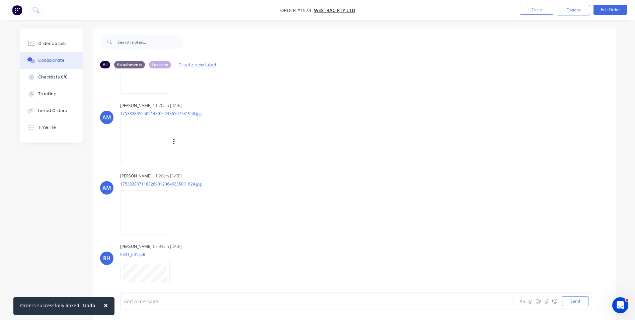
click at [161, 142] on img at bounding box center [144, 142] width 48 height 44
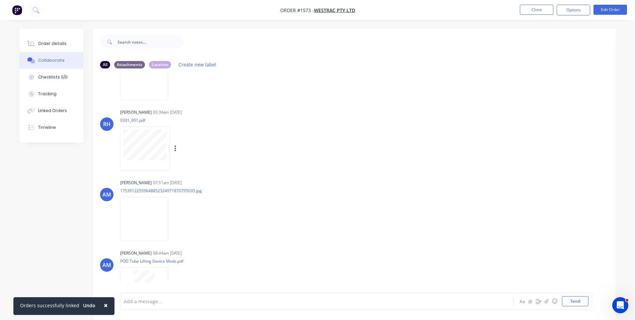
scroll to position [491, 0]
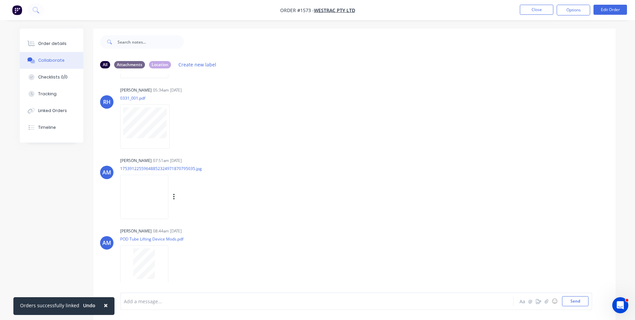
click at [157, 190] on img at bounding box center [144, 196] width 48 height 44
click at [542, 6] on button "Close" at bounding box center [536, 10] width 33 height 10
